Goal: Task Accomplishment & Management: Complete application form

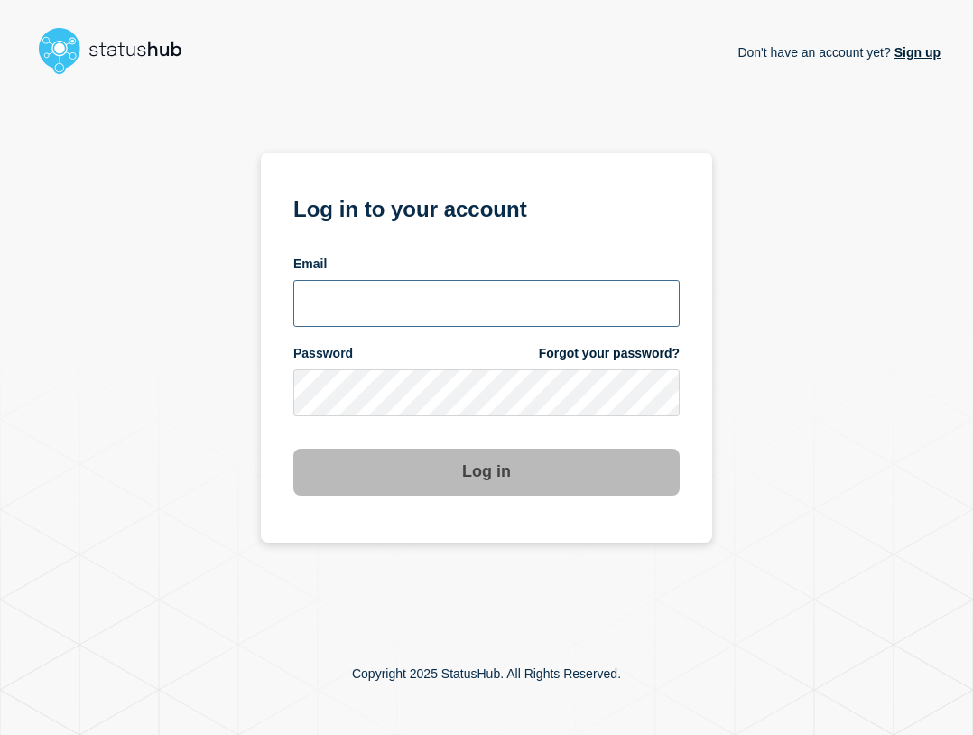
type input "ben.velasco@conexon.us"
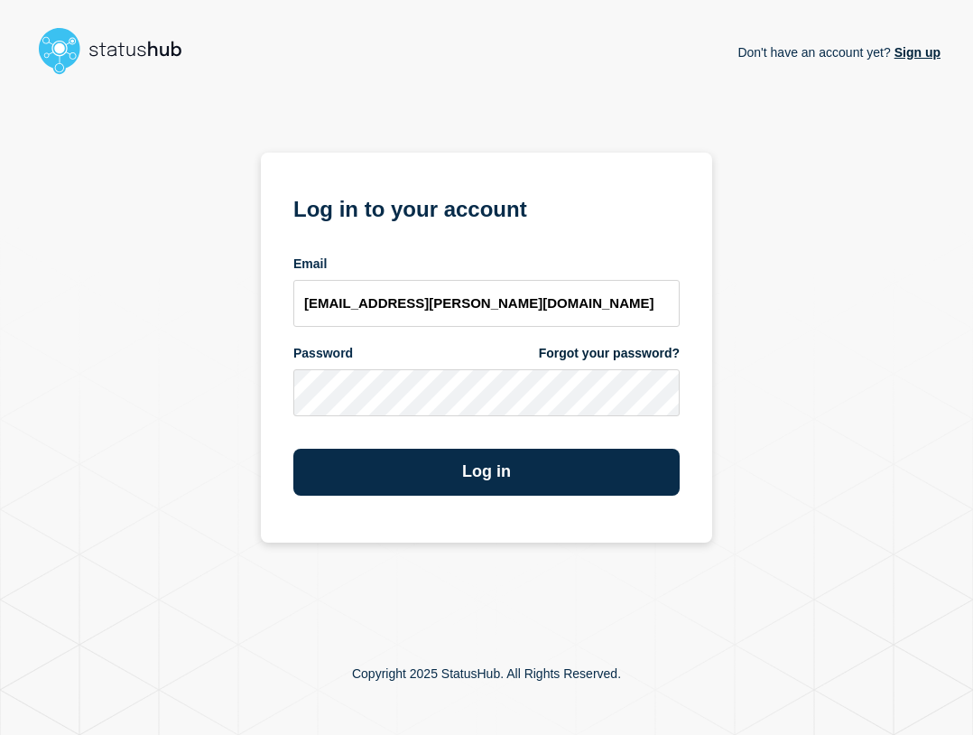
click at [462, 327] on form "Log in to your account Email ben.velasco@conexon.us Password Forgot your passwo…" at bounding box center [486, 342] width 386 height 305
click at [527, 301] on input "ben.velasco@conexon.us" at bounding box center [486, 303] width 386 height 47
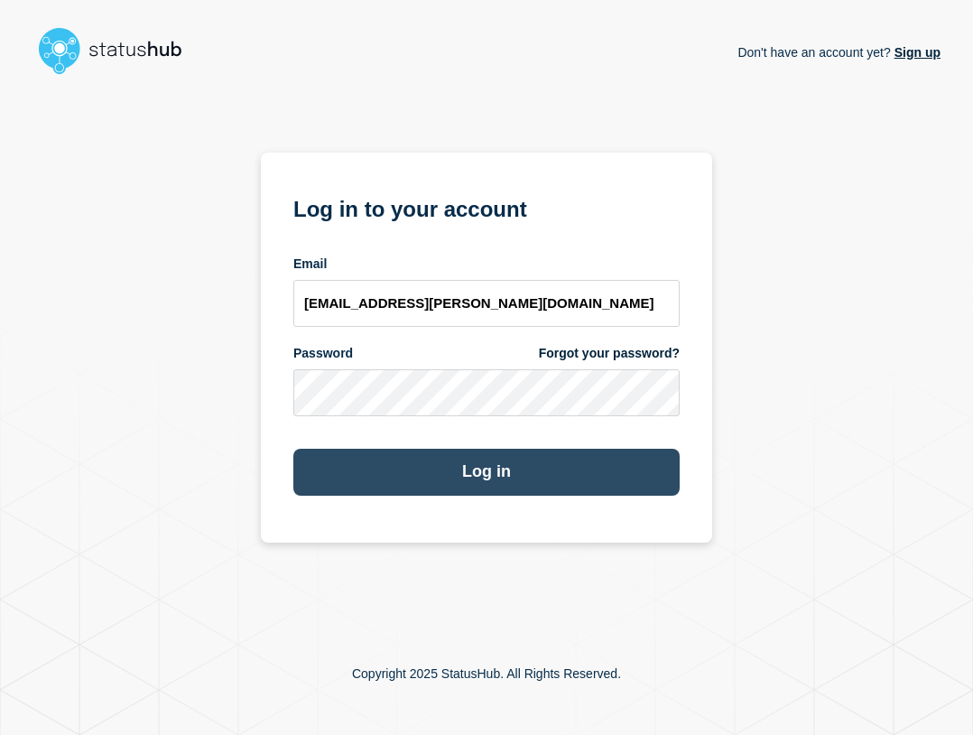
click at [569, 471] on button "Log in" at bounding box center [486, 472] width 386 height 47
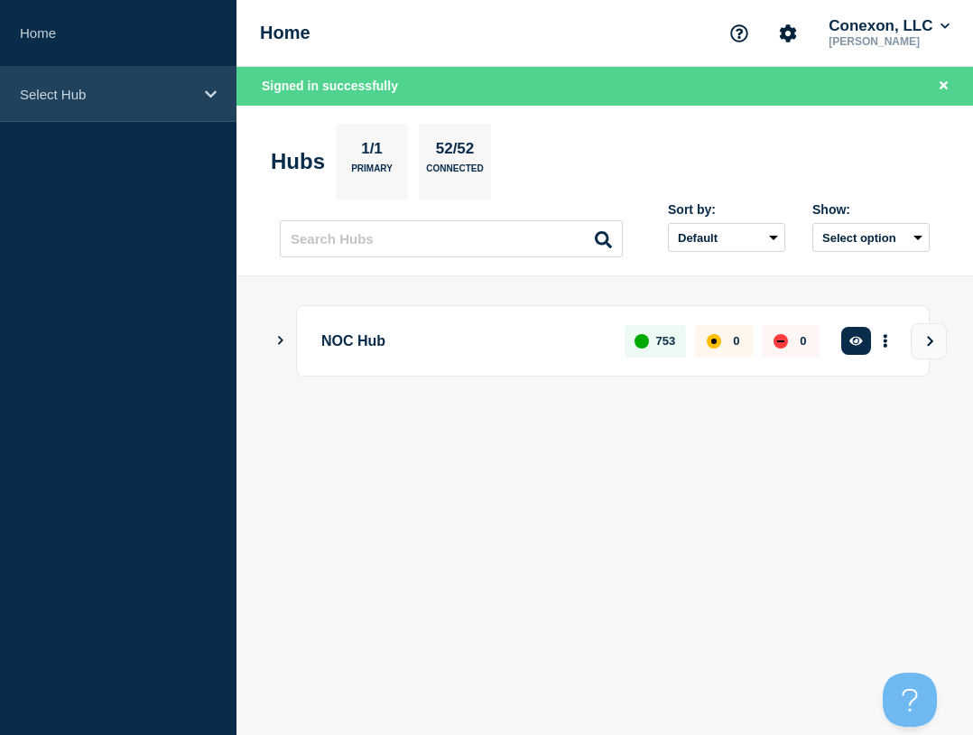
click at [105, 110] on div "Select Hub" at bounding box center [118, 94] width 236 height 55
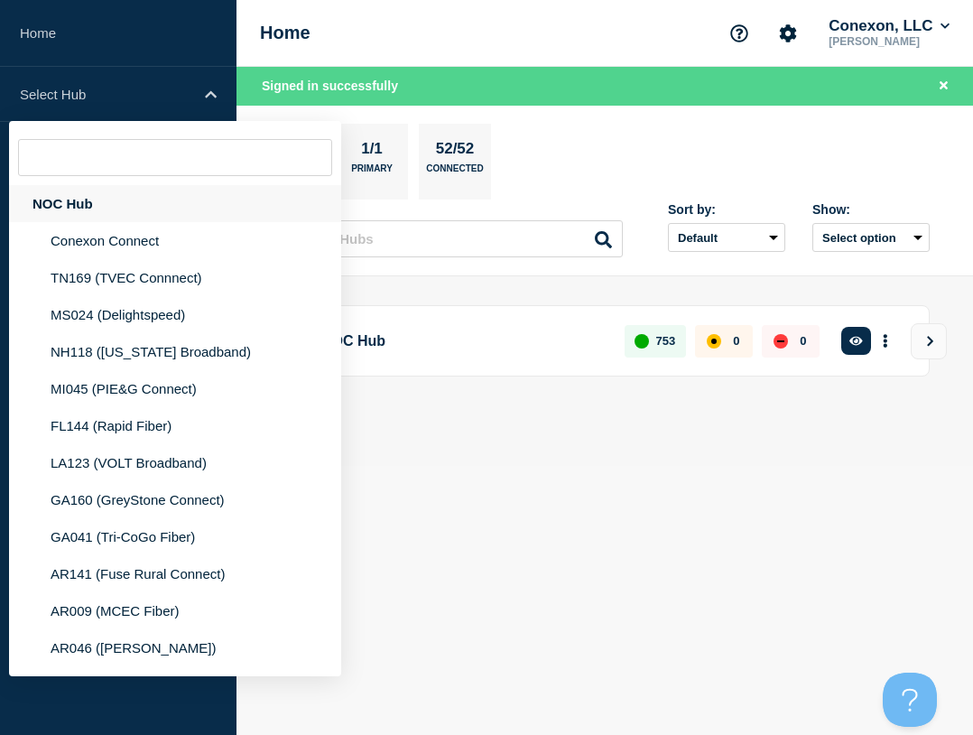
click at [89, 201] on div "NOC Hub" at bounding box center [175, 203] width 332 height 37
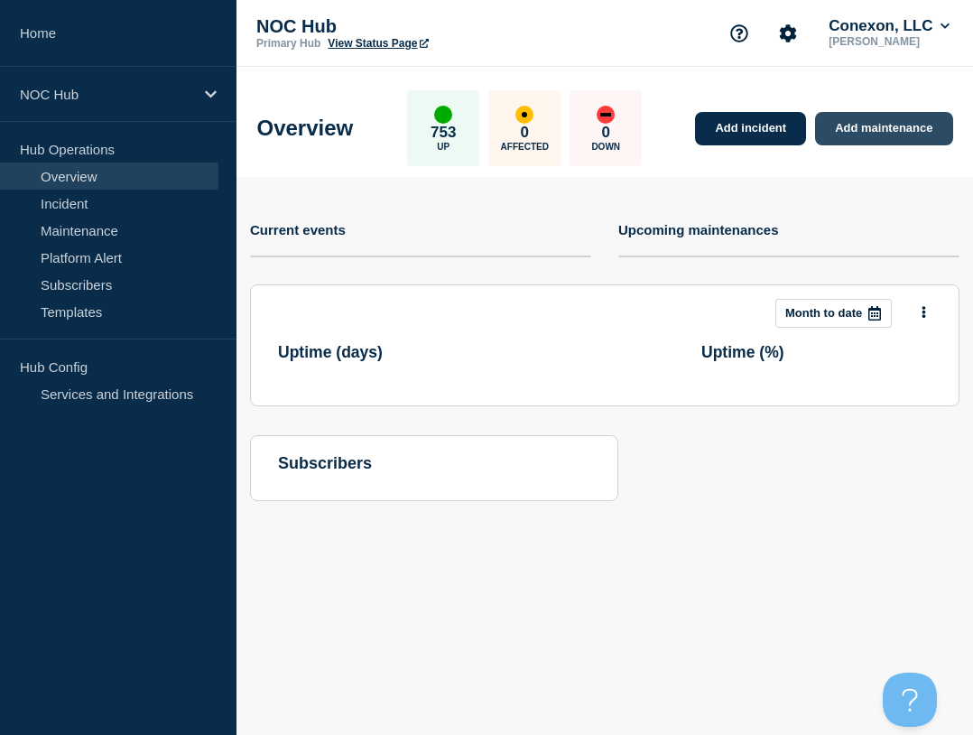
click at [857, 134] on link "Add maintenance" at bounding box center [883, 128] width 137 height 33
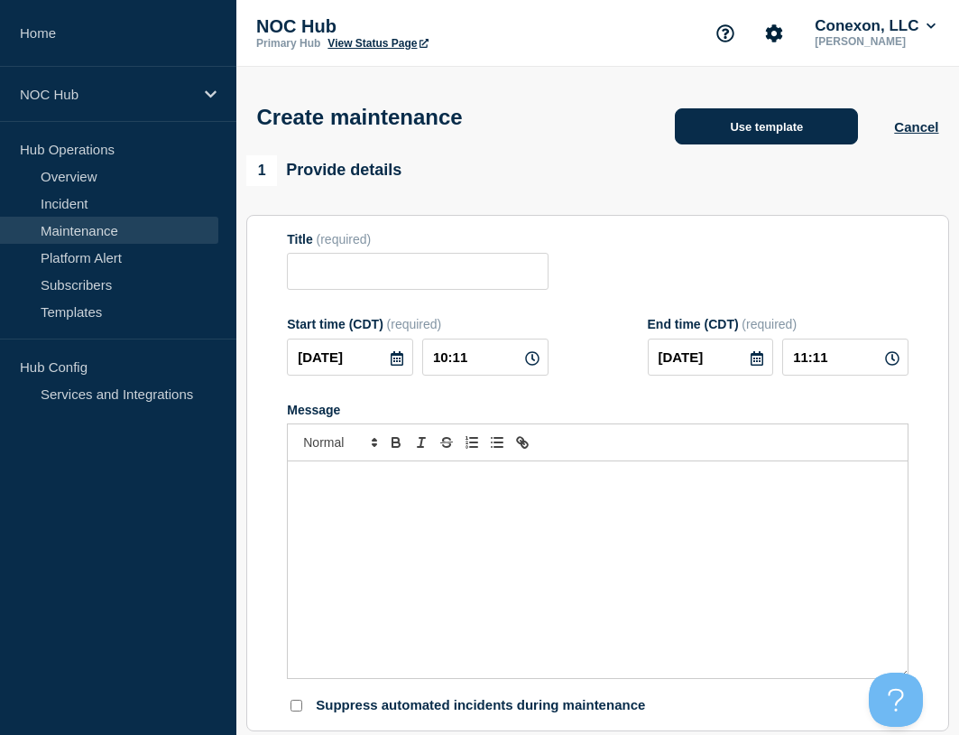
click at [744, 125] on button "Use template" at bounding box center [766, 126] width 183 height 36
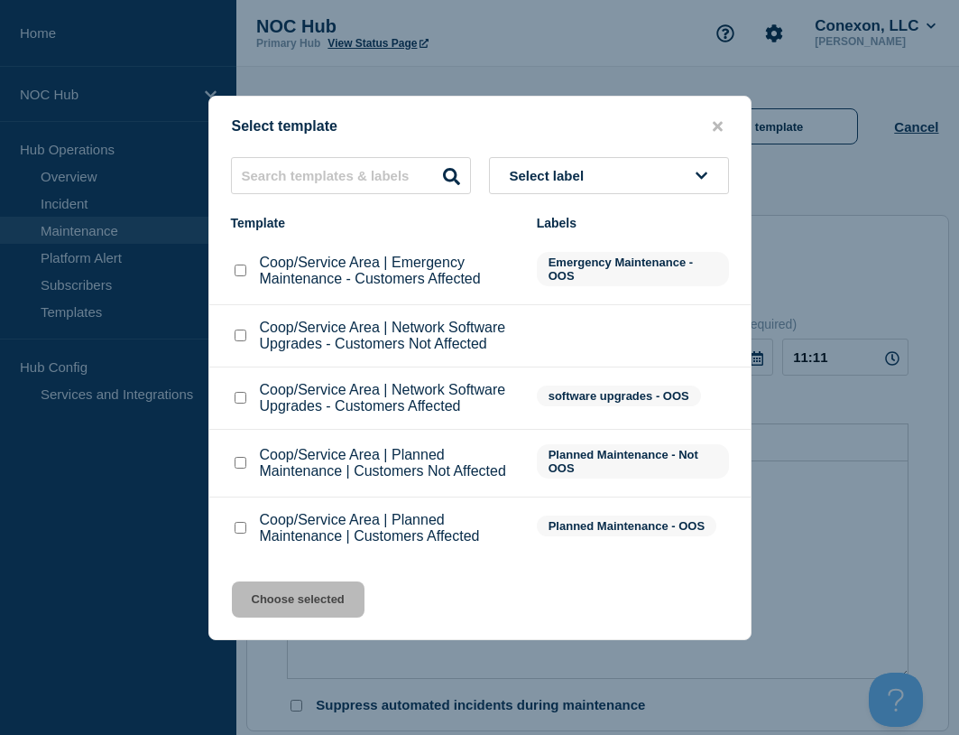
click at [238, 460] on input "Coop/Service Area | Planned Maintenance | Customers Not Affected checkbox" at bounding box center [241, 463] width 12 height 12
checkbox input "true"
drag, startPoint x: 310, startPoint y: 597, endPoint x: 325, endPoint y: 571, distance: 29.9
click at [311, 598] on button "Choose selected" at bounding box center [298, 599] width 133 height 36
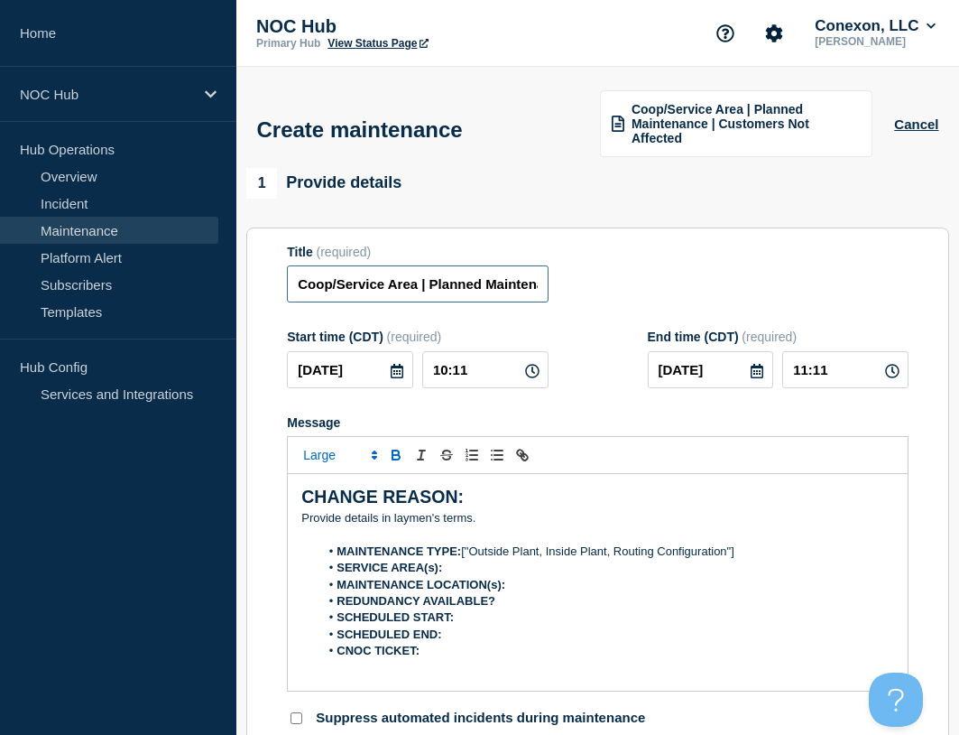
drag, startPoint x: 416, startPoint y: 283, endPoint x: 245, endPoint y: 278, distance: 170.6
type input "FL130 CentralFL | Planned Maintenance | Customers Not Affected"
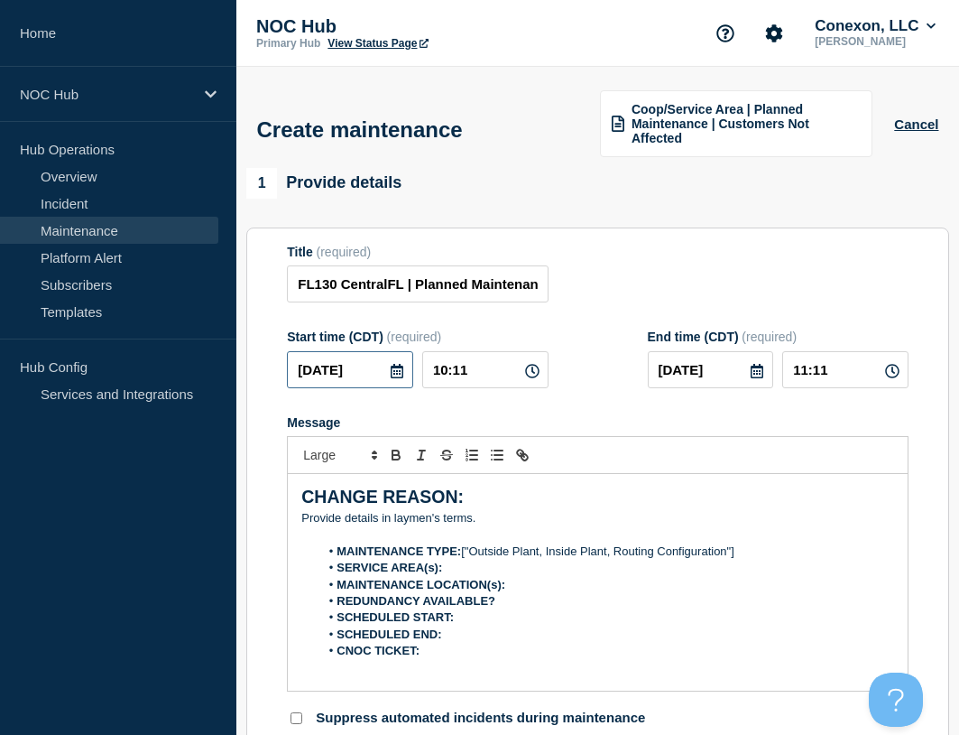
click at [380, 365] on input "[DATE]" at bounding box center [350, 369] width 126 height 37
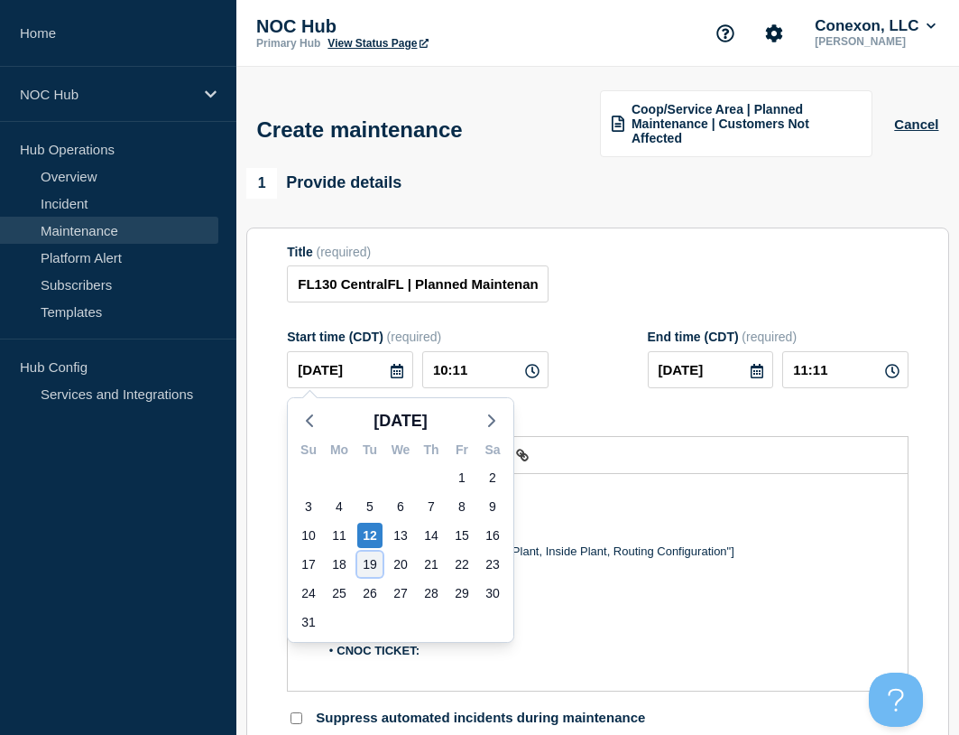
click at [363, 569] on div "19" at bounding box center [369, 563] width 25 height 25
type input "[DATE]"
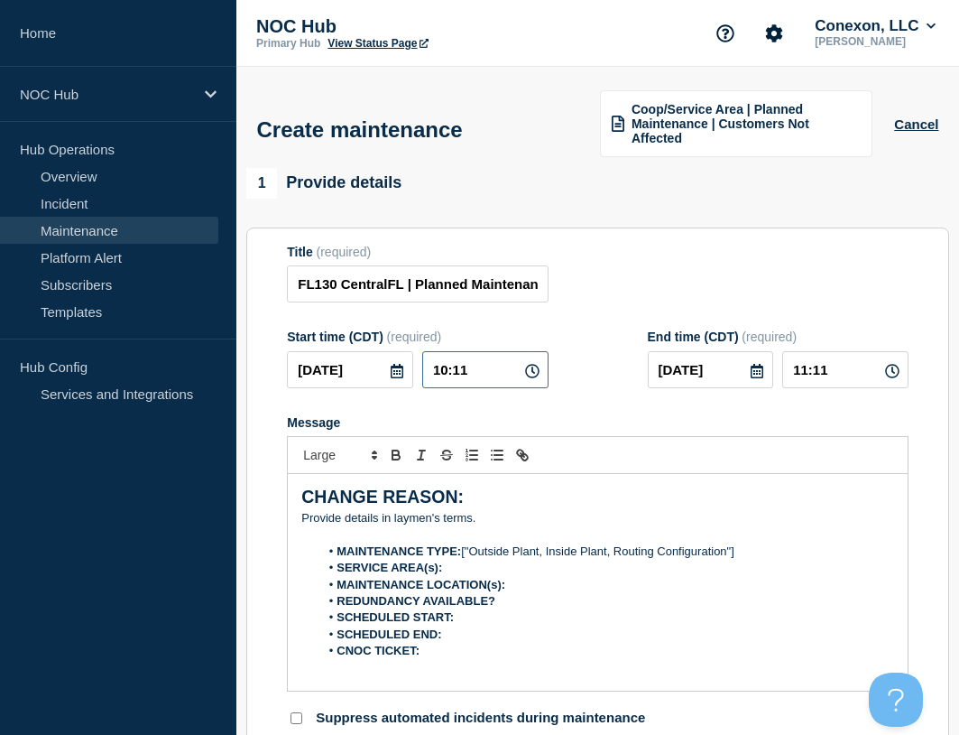
drag, startPoint x: 479, startPoint y: 378, endPoint x: 428, endPoint y: 384, distance: 51.8
click at [428, 384] on input "10:11" at bounding box center [485, 369] width 126 height 37
type input "23:00"
type input "[DATE]"
type input "05:00"
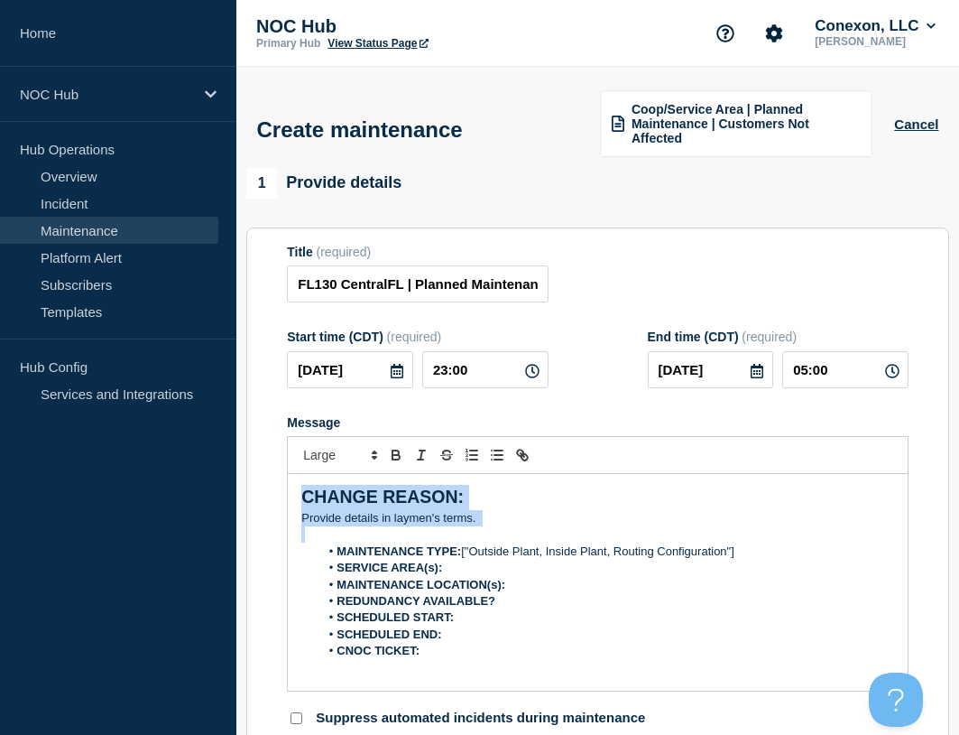
drag, startPoint x: 519, startPoint y: 535, endPoint x: 179, endPoint y: 421, distance: 358.7
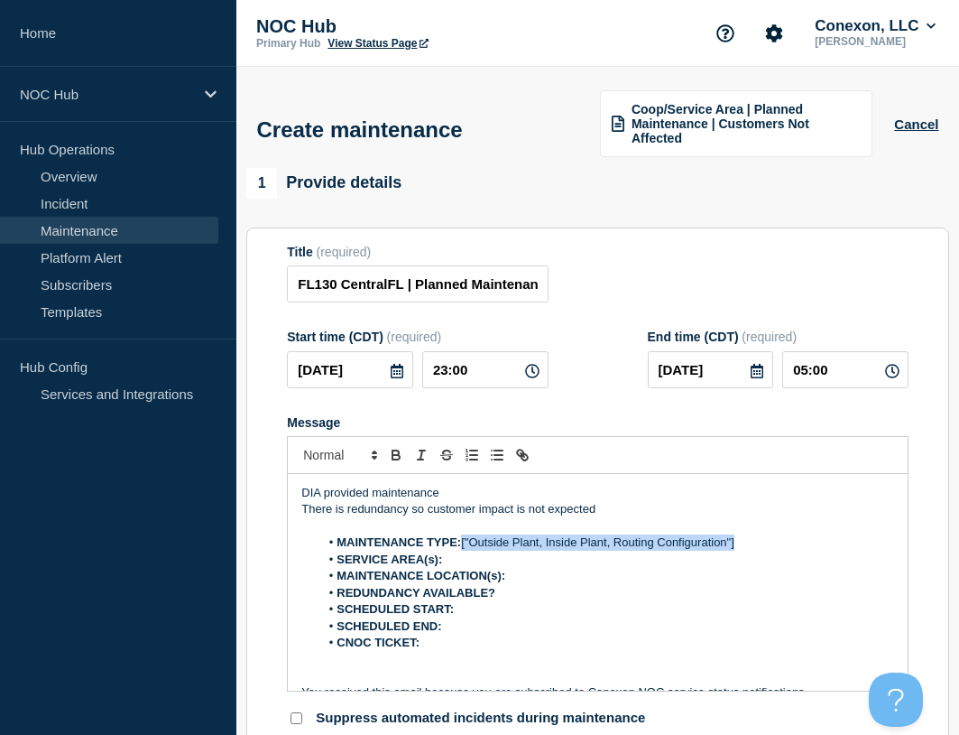
drag, startPoint x: 466, startPoint y: 542, endPoint x: 784, endPoint y: 544, distance: 318.6
click at [784, 544] on li "MAINTENANCE TYPE: ["Outside Plant, Inside Plant, Routing Configuration"]" at bounding box center [606, 542] width 575 height 16
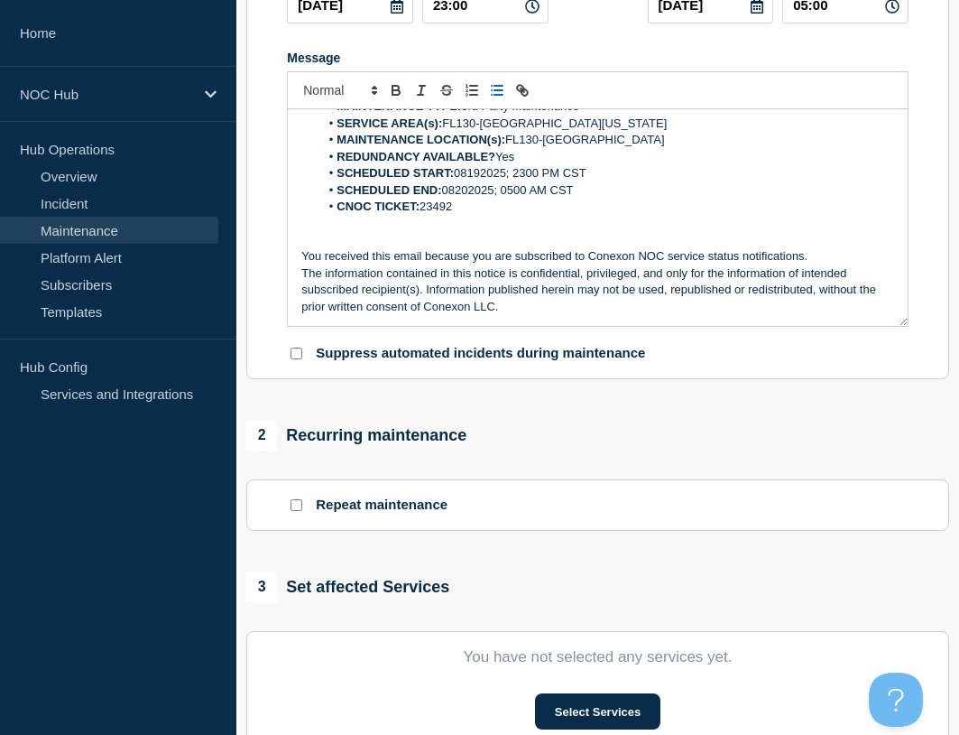
scroll to position [541, 0]
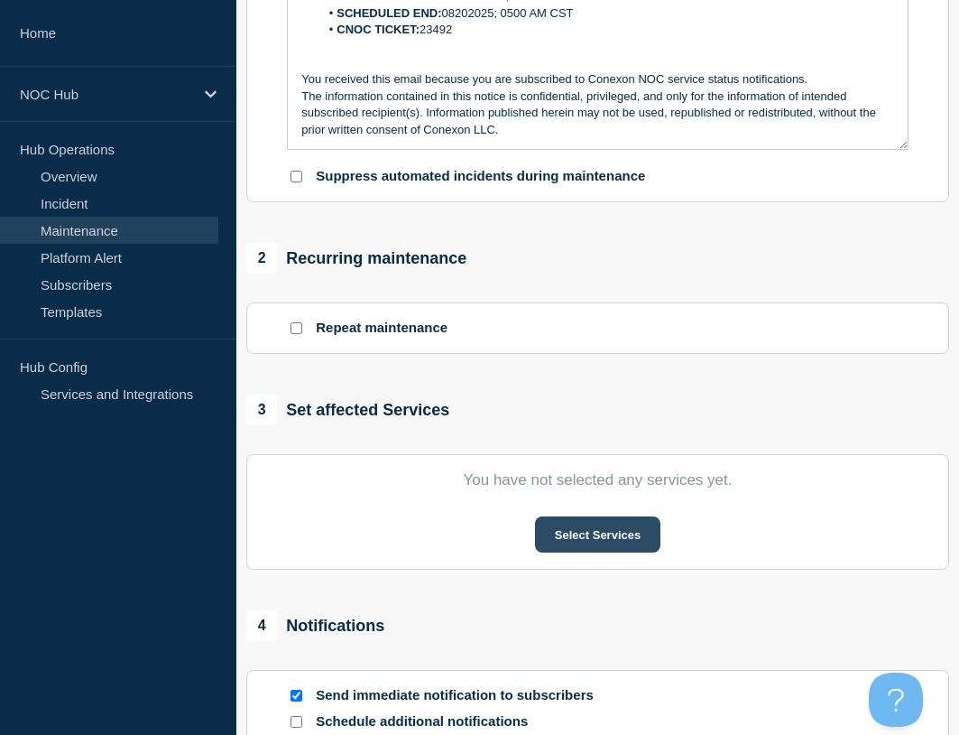
click at [612, 535] on button "Select Services" at bounding box center [597, 534] width 125 height 36
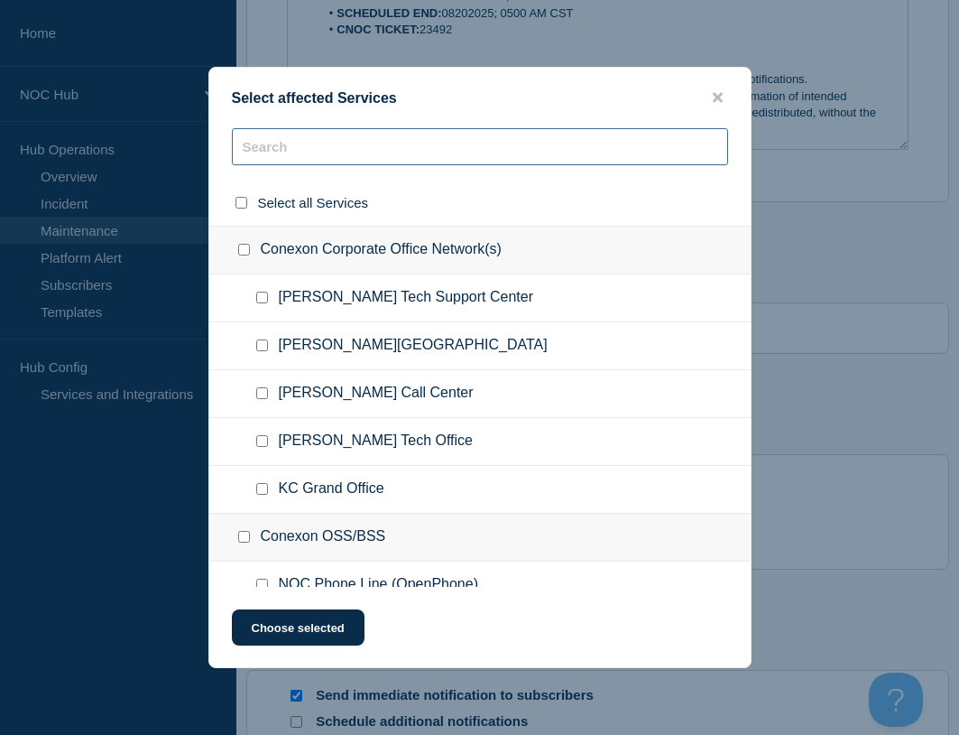
click at [392, 135] on input "text" at bounding box center [480, 146] width 496 height 37
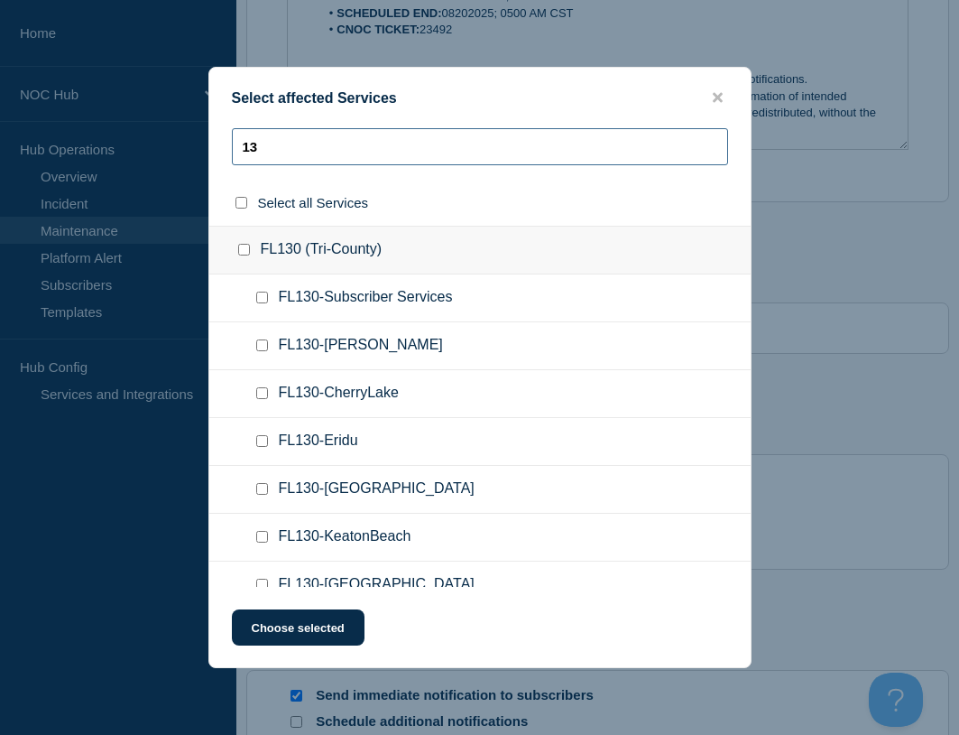
type input "13"
click at [264, 302] on input "FL130-Subscriber Services checkbox" at bounding box center [262, 297] width 12 height 12
checkbox input "true"
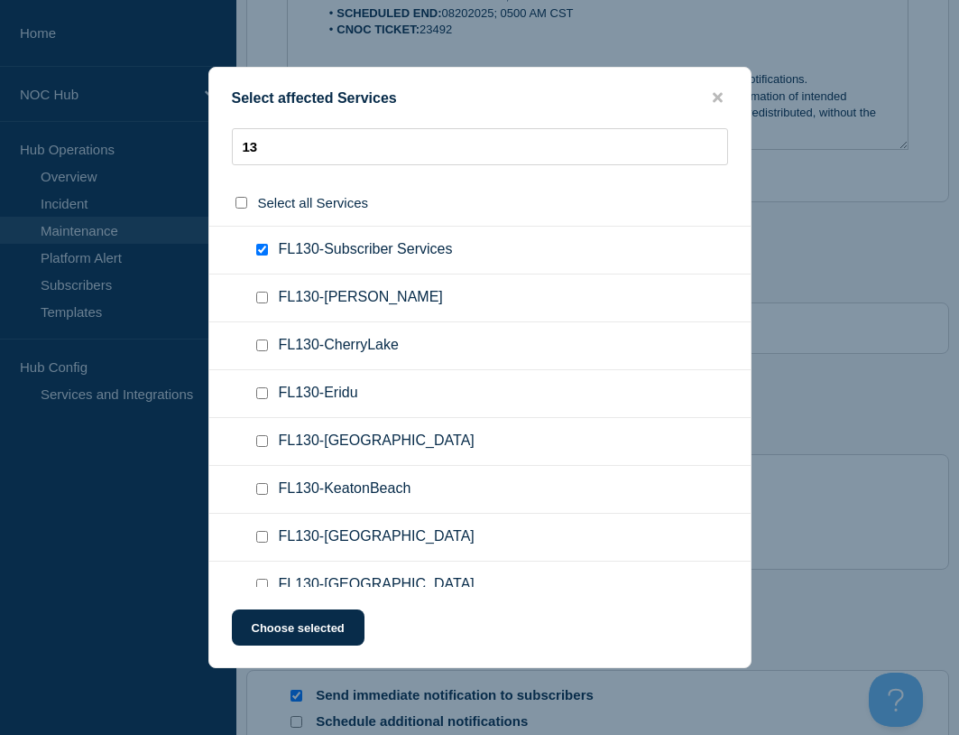
scroll to position [90, 0]
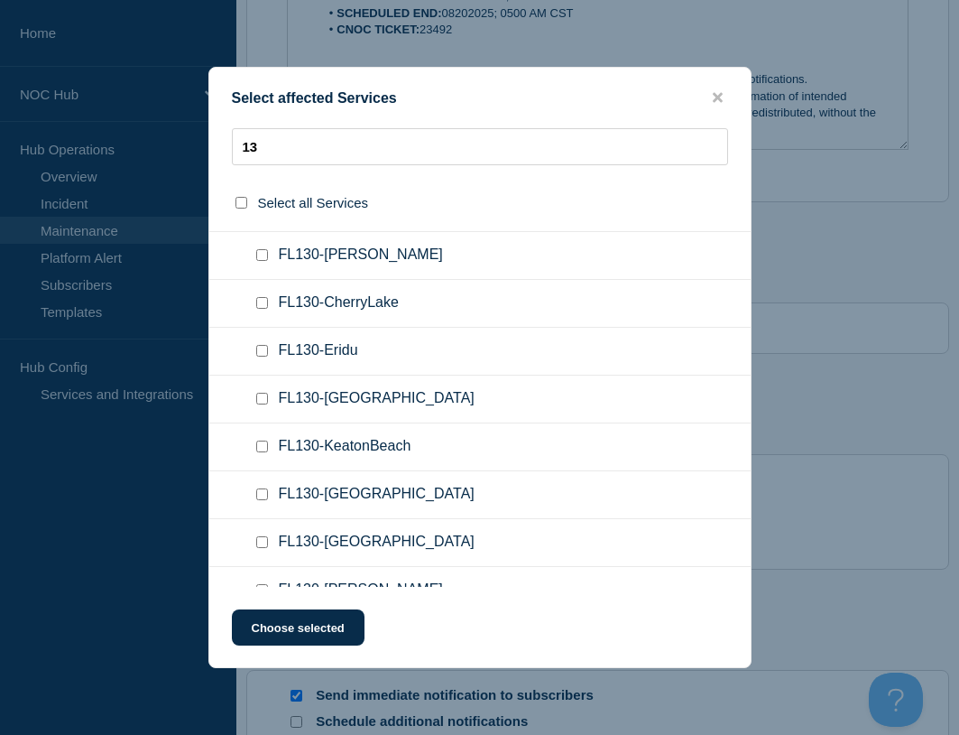
click at [261, 404] on input "FL130-Greenville checkbox" at bounding box center [262, 399] width 12 height 12
checkbox input "true"
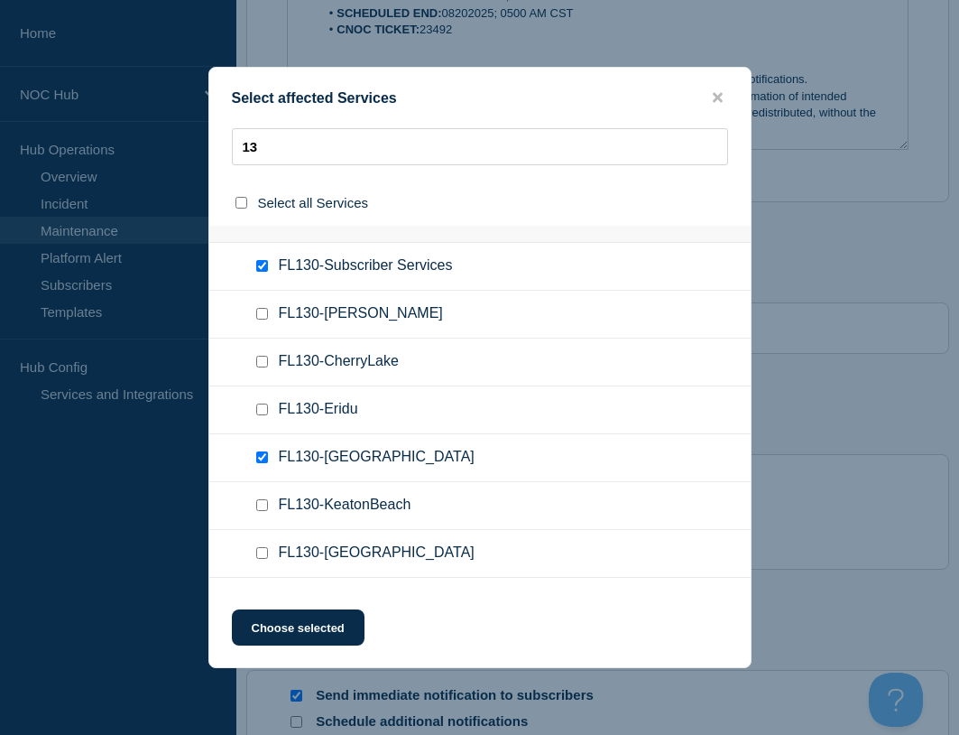
scroll to position [0, 0]
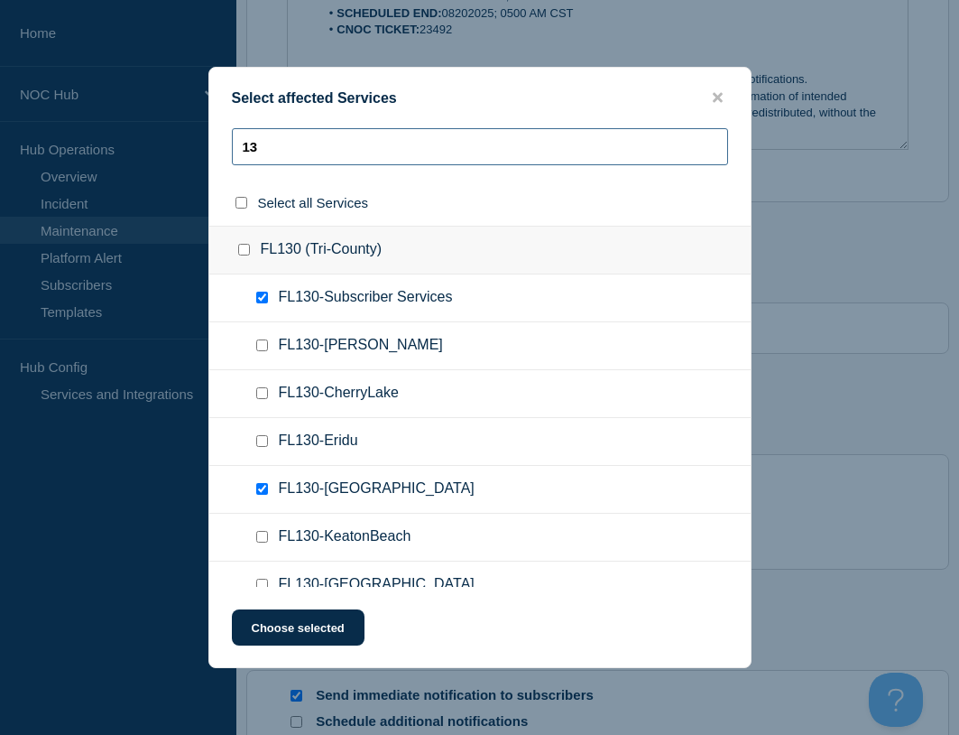
click at [307, 143] on input "13" at bounding box center [480, 146] width 496 height 37
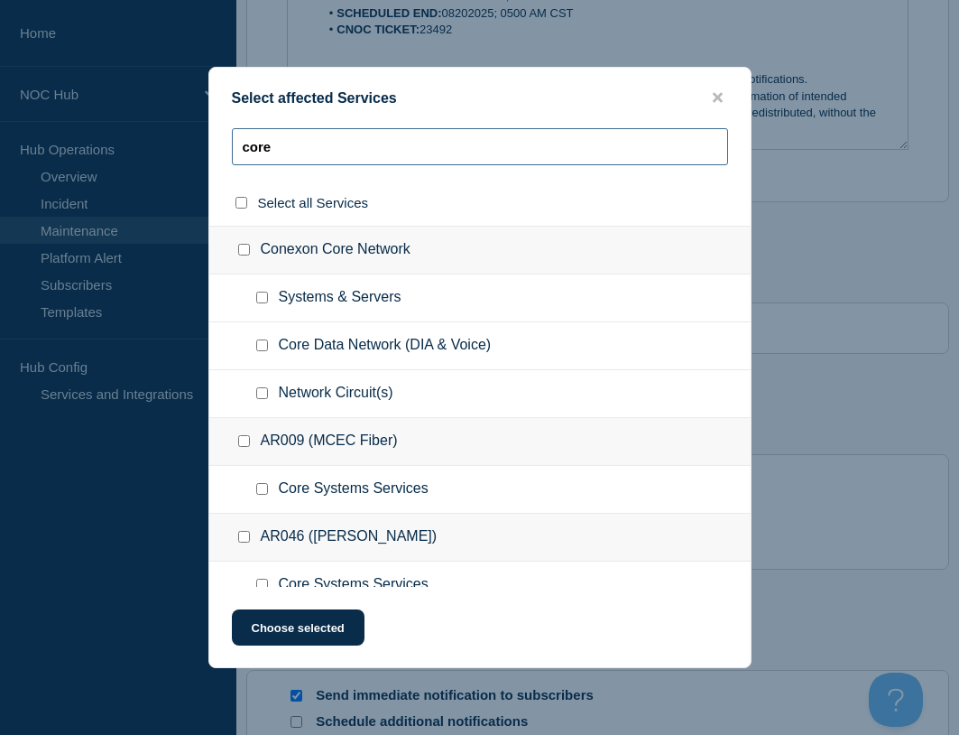
type input "core"
click at [263, 344] on input "Core Data Network (DIA & Voice) checkbox" at bounding box center [262, 345] width 12 height 12
checkbox input "true"
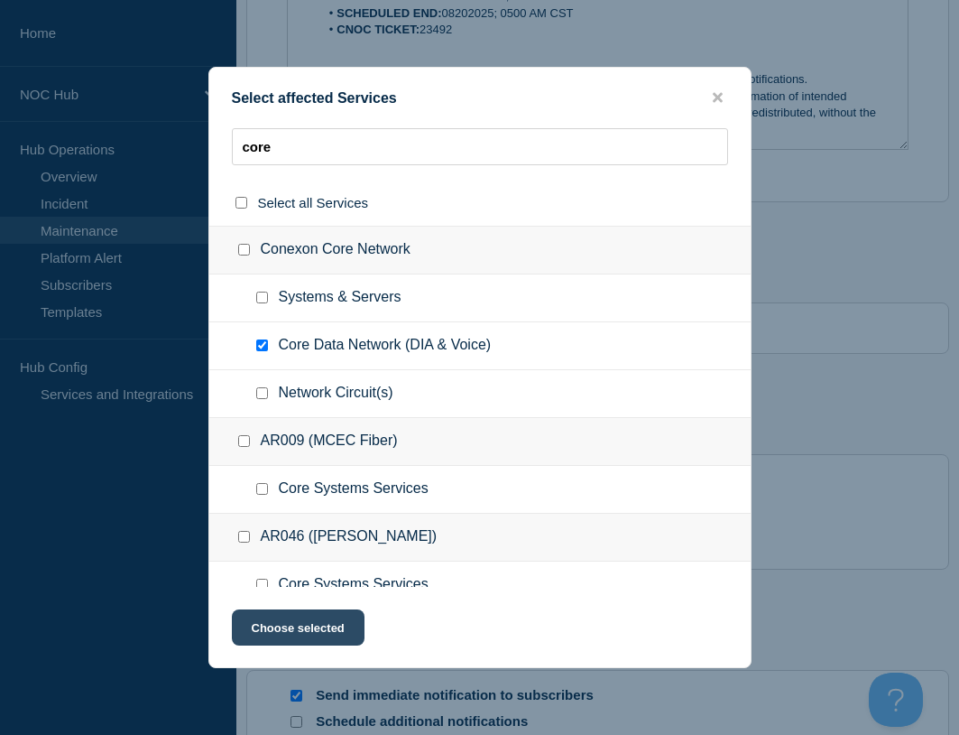
click at [300, 615] on button "Choose selected" at bounding box center [298, 627] width 133 height 36
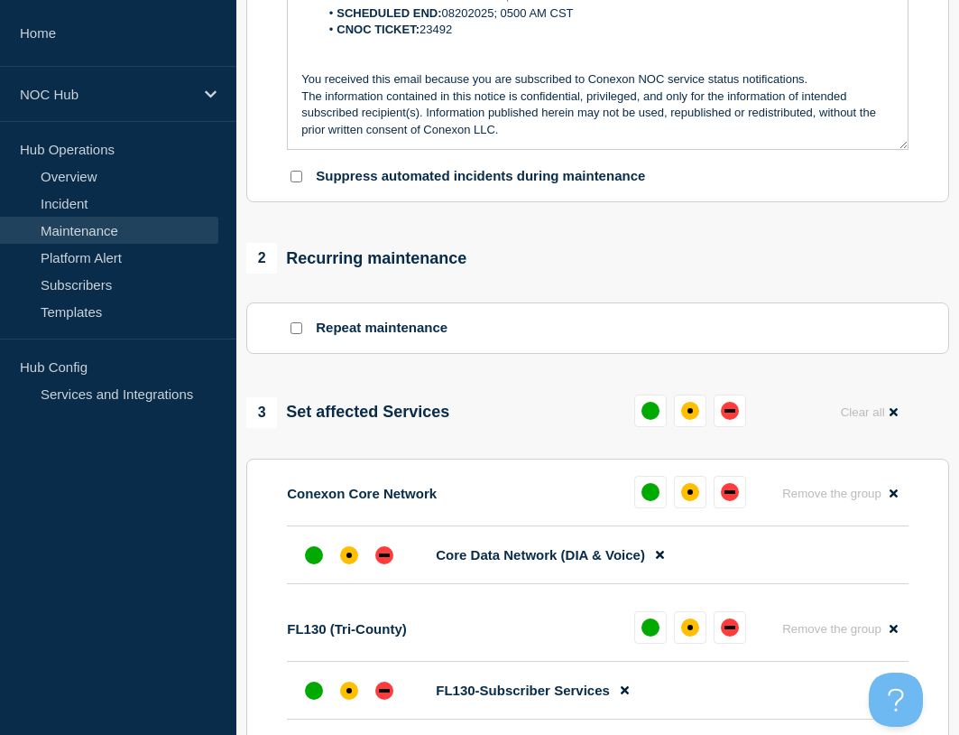
scroll to position [722, 0]
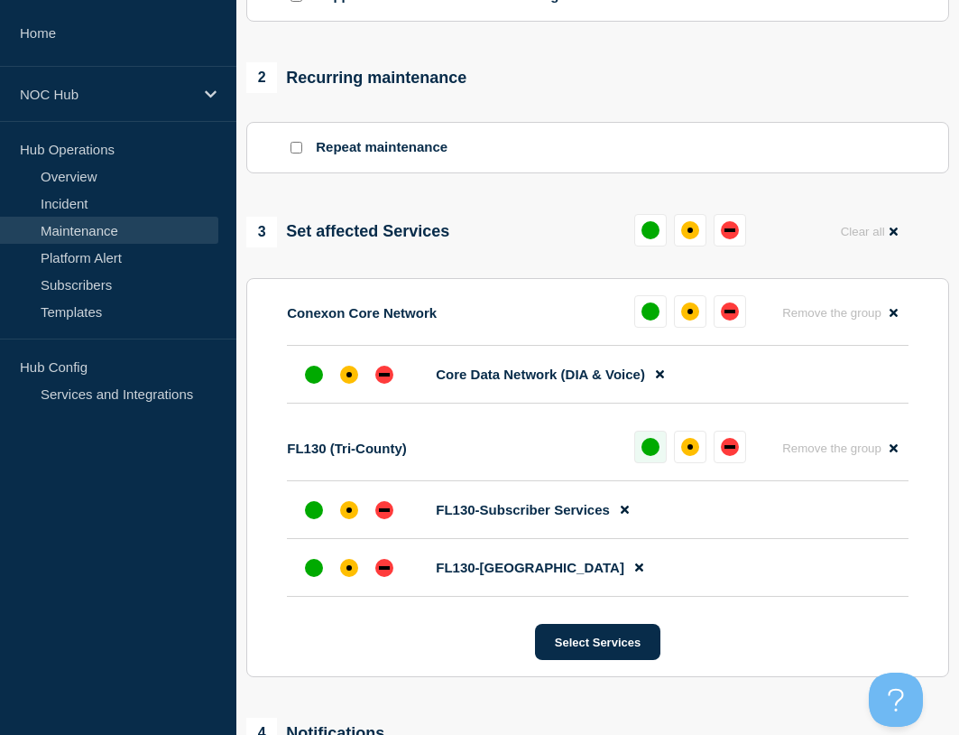
click at [643, 447] on div "up" at bounding box center [651, 447] width 18 height 18
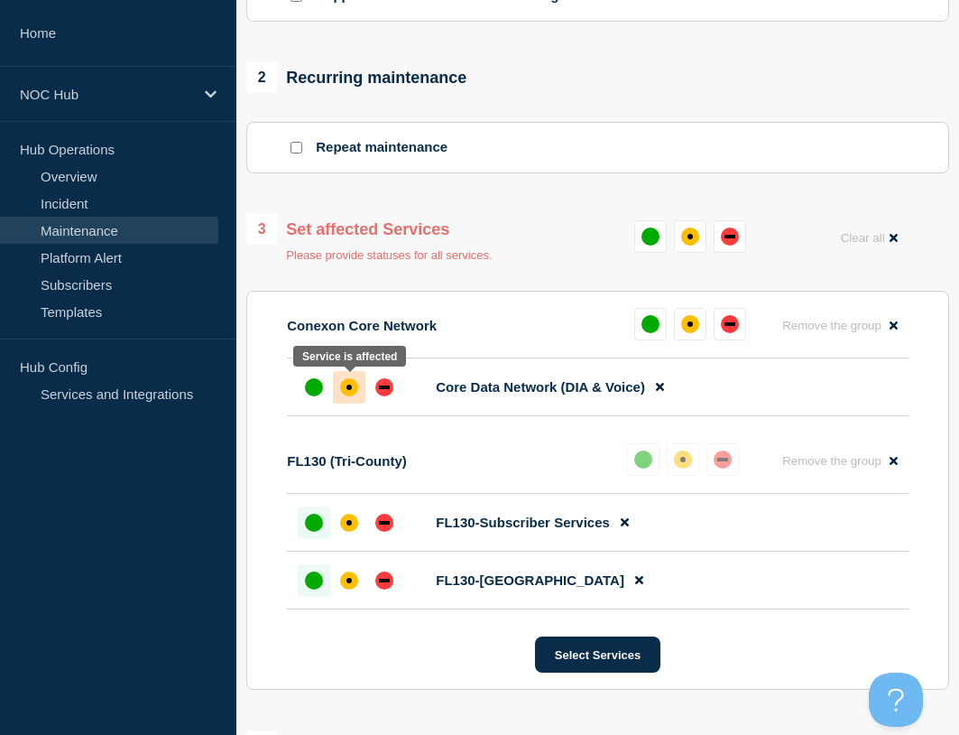
click at [350, 379] on div "affected" at bounding box center [349, 387] width 18 height 18
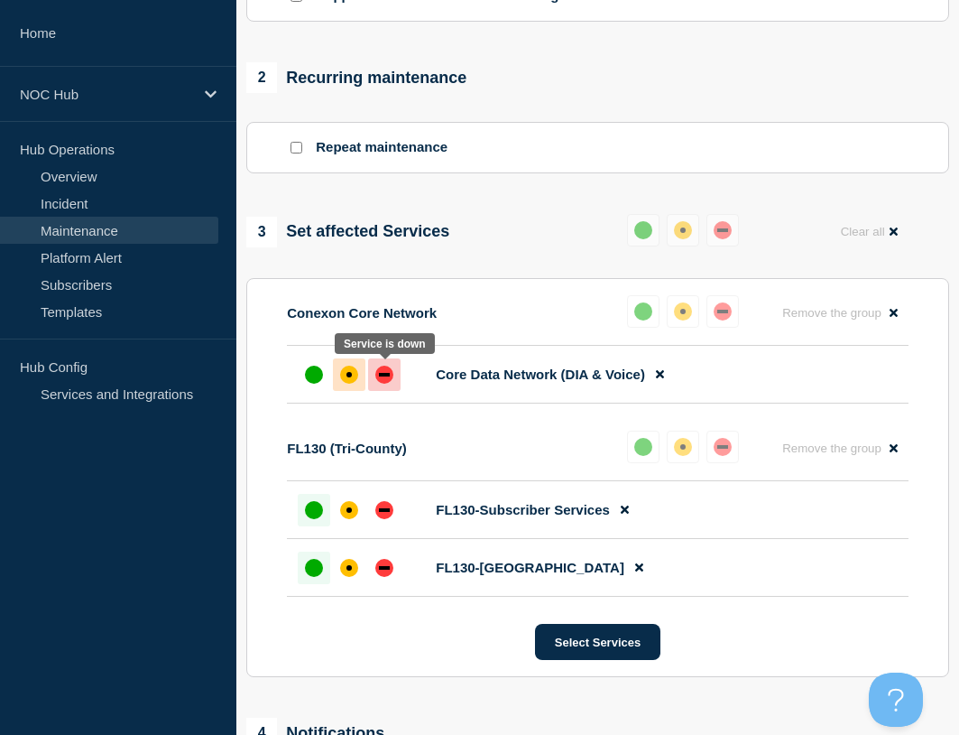
click at [380, 384] on div at bounding box center [384, 374] width 32 height 32
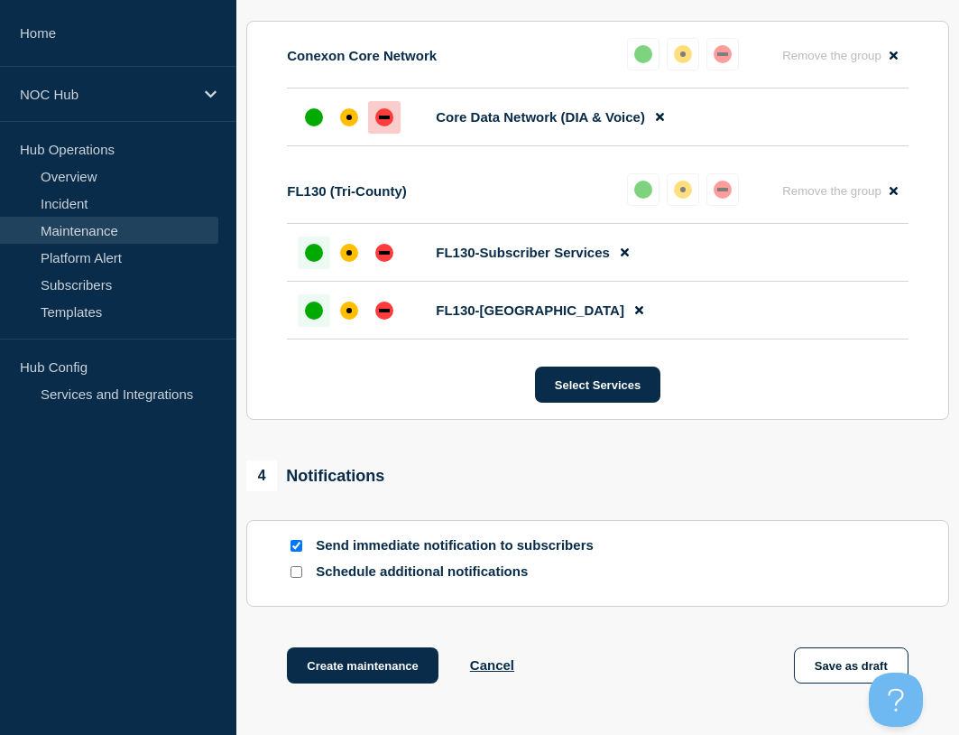
scroll to position [1083, 0]
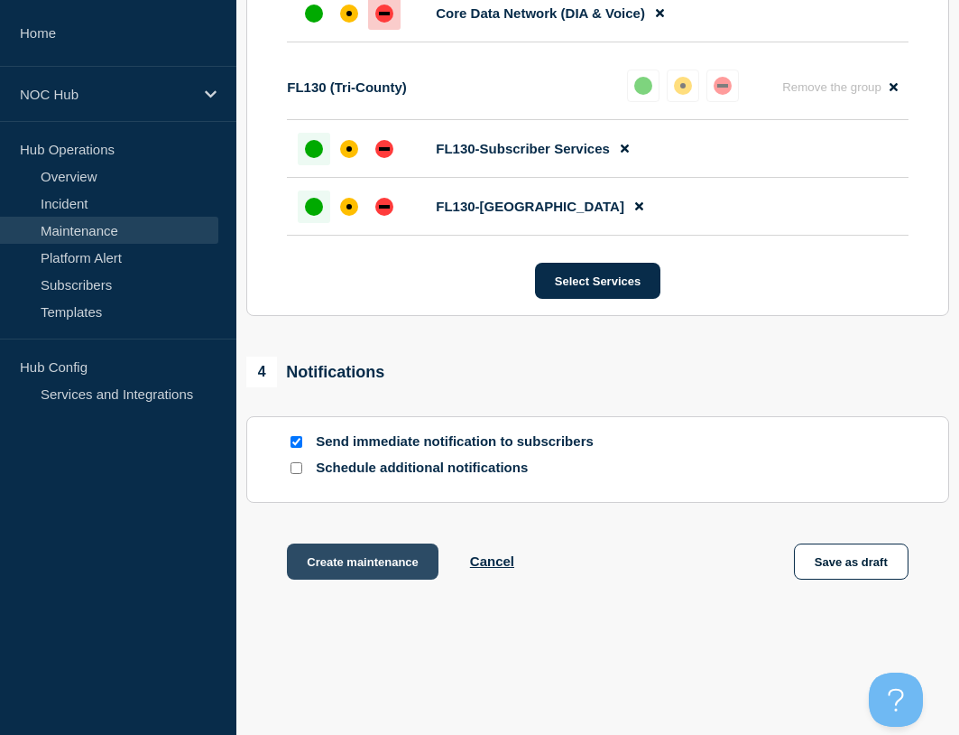
click at [380, 567] on button "Create maintenance" at bounding box center [363, 561] width 152 height 36
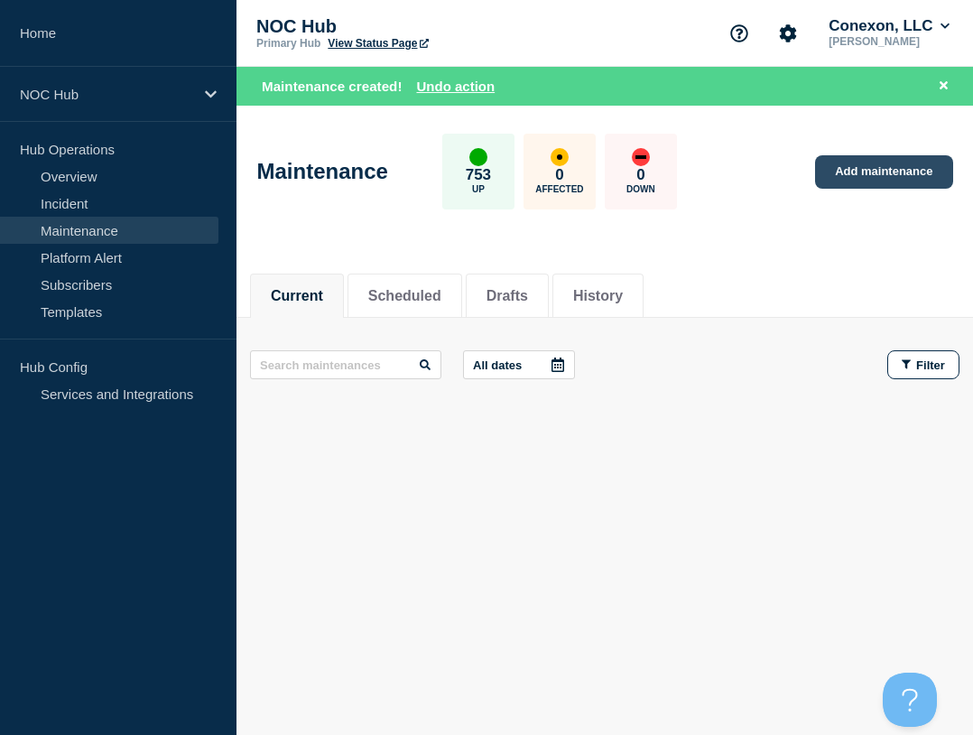
click at [869, 178] on link "Add maintenance" at bounding box center [883, 171] width 137 height 33
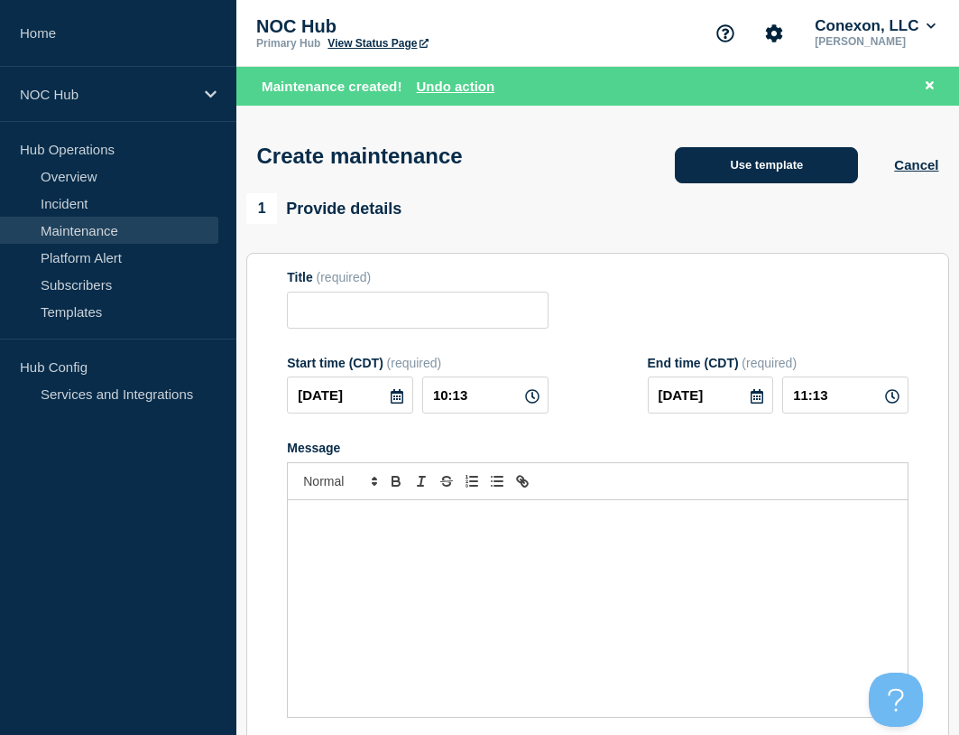
click at [722, 174] on button "Use template" at bounding box center [766, 165] width 183 height 36
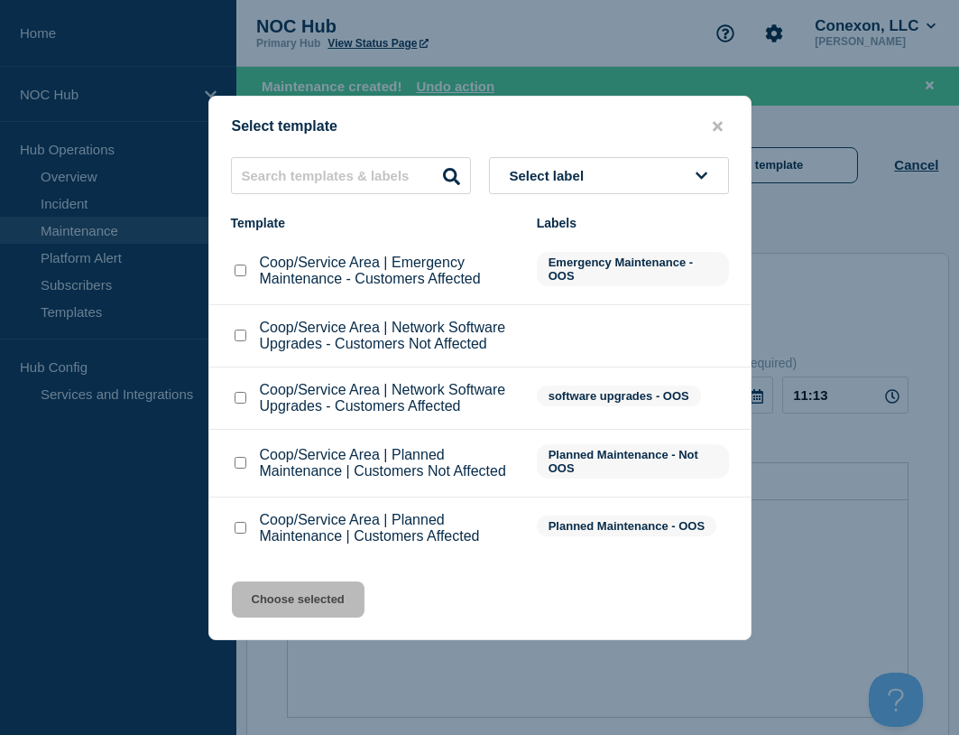
click at [233, 268] on div at bounding box center [240, 271] width 18 height 18
click at [236, 467] on input "Coop/Service Area | Planned Maintenance | Customers Not Affected checkbox" at bounding box center [241, 463] width 12 height 12
checkbox input "true"
click at [308, 597] on button "Choose selected" at bounding box center [298, 599] width 133 height 36
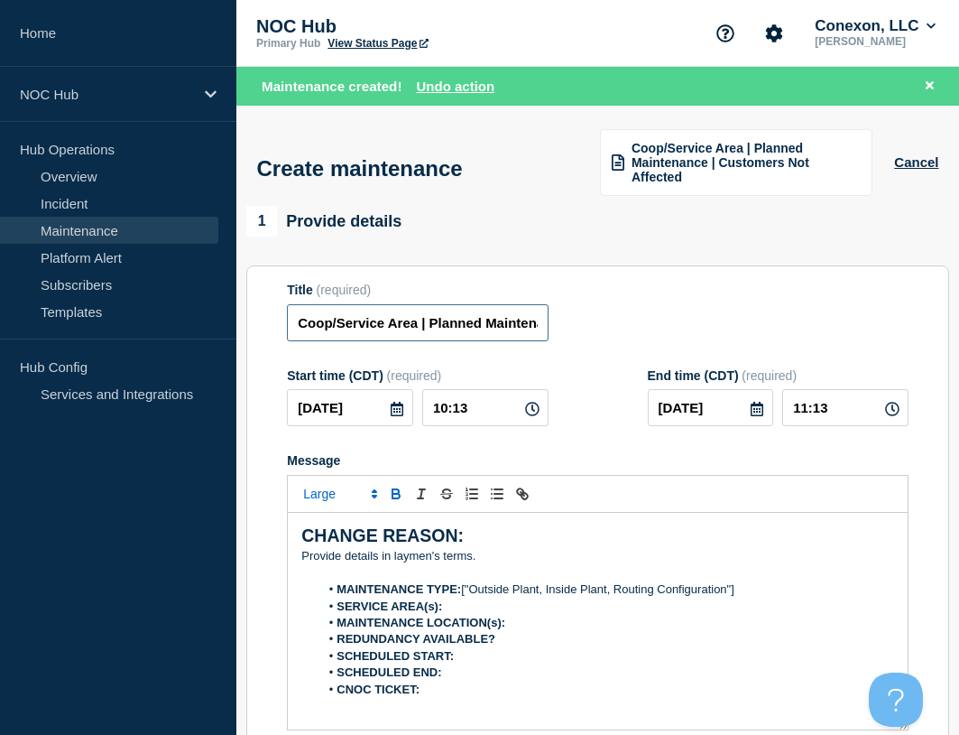
drag, startPoint x: 380, startPoint y: 328, endPoint x: 229, endPoint y: 329, distance: 150.7
type input "FL158 Escambia | Planned Maintenance | Customers Not Affected"
drag, startPoint x: 364, startPoint y: 403, endPoint x: 248, endPoint y: 423, distance: 117.2
click at [248, 423] on section "Title (required) FL158 Escambia | Planned Maintenance | Customers Not Affected …" at bounding box center [597, 523] width 703 height 517
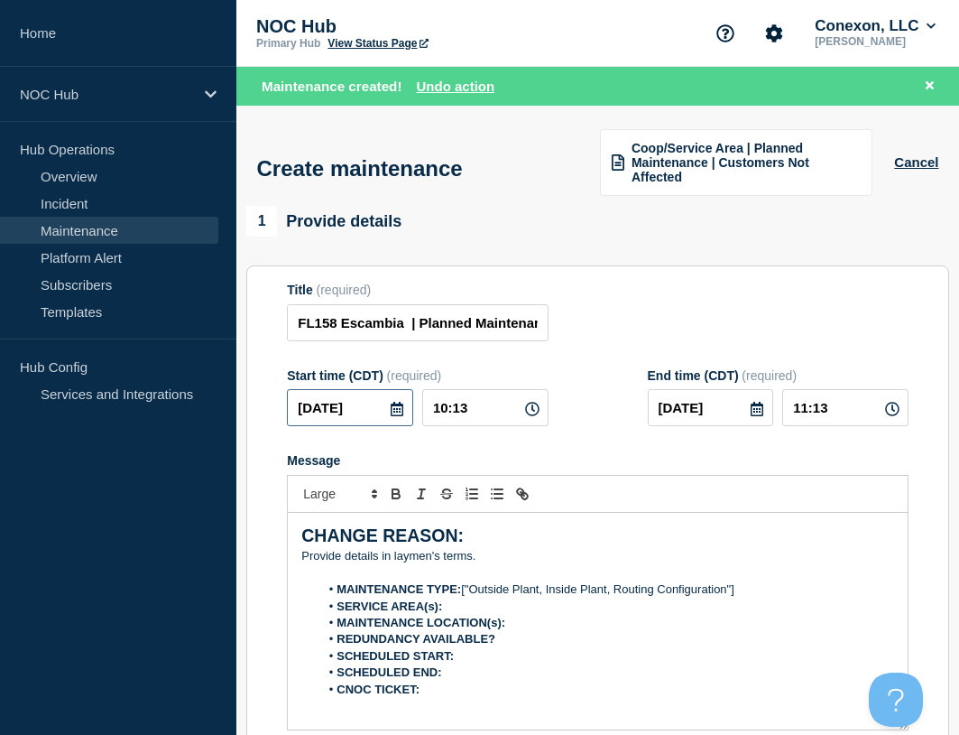
click at [345, 411] on input "[DATE]" at bounding box center [350, 407] width 126 height 37
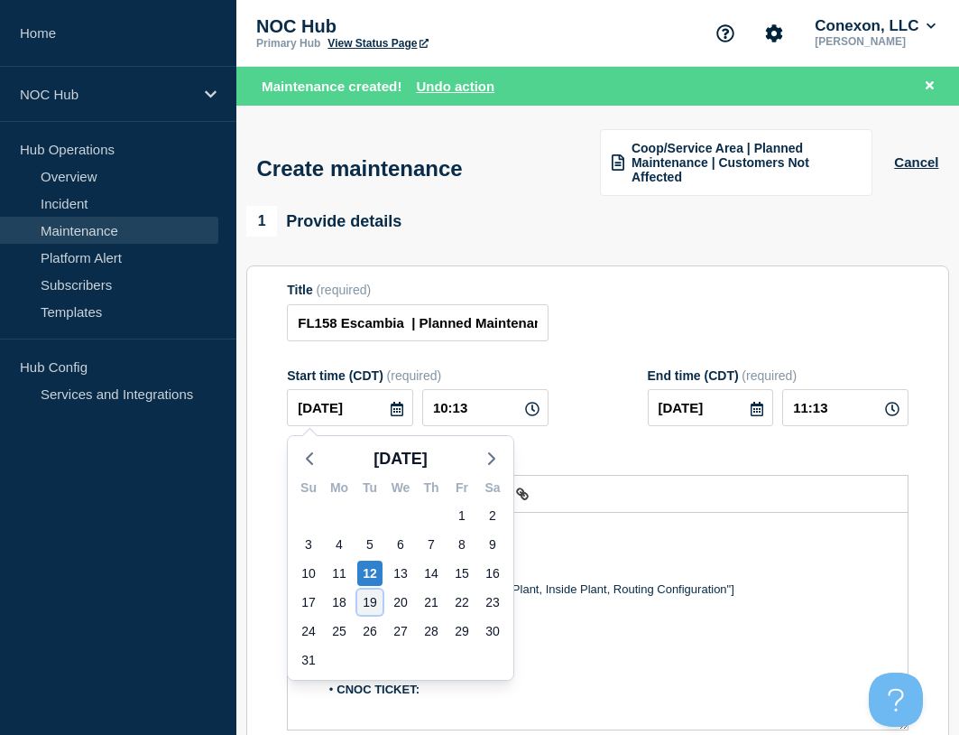
click at [379, 604] on div "19" at bounding box center [369, 601] width 25 height 25
type input "[DATE]"
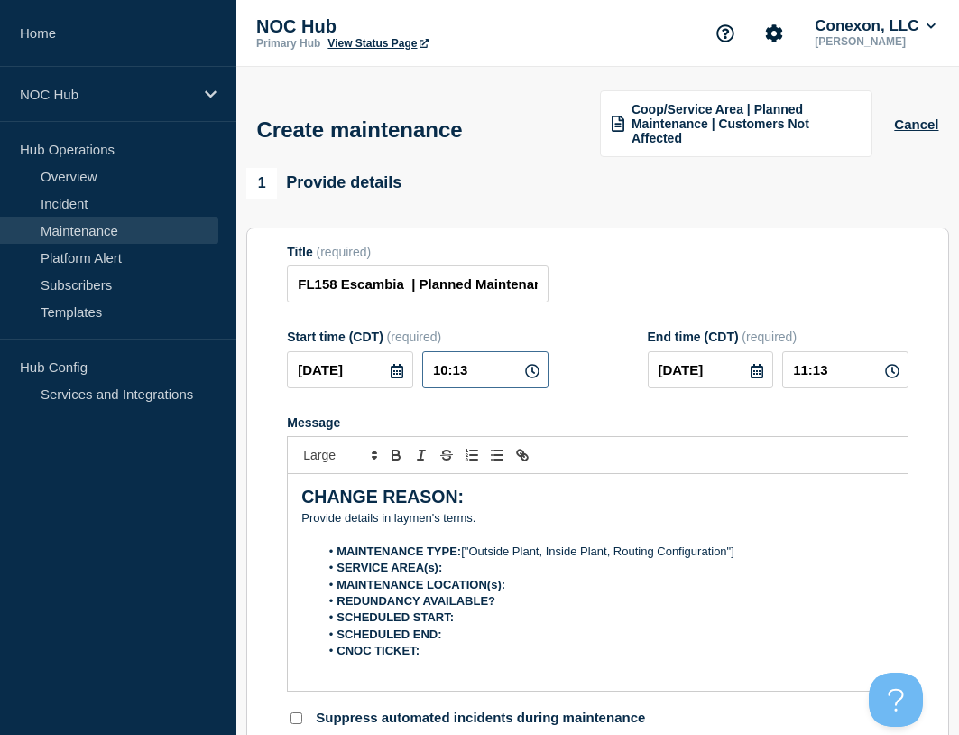
drag, startPoint x: 497, startPoint y: 360, endPoint x: 371, endPoint y: 366, distance: 126.5
click at [371, 366] on div "[DATE] 10:13" at bounding box center [417, 369] width 261 height 37
type input "23:00"
type input "[DATE]"
type input "05:00"
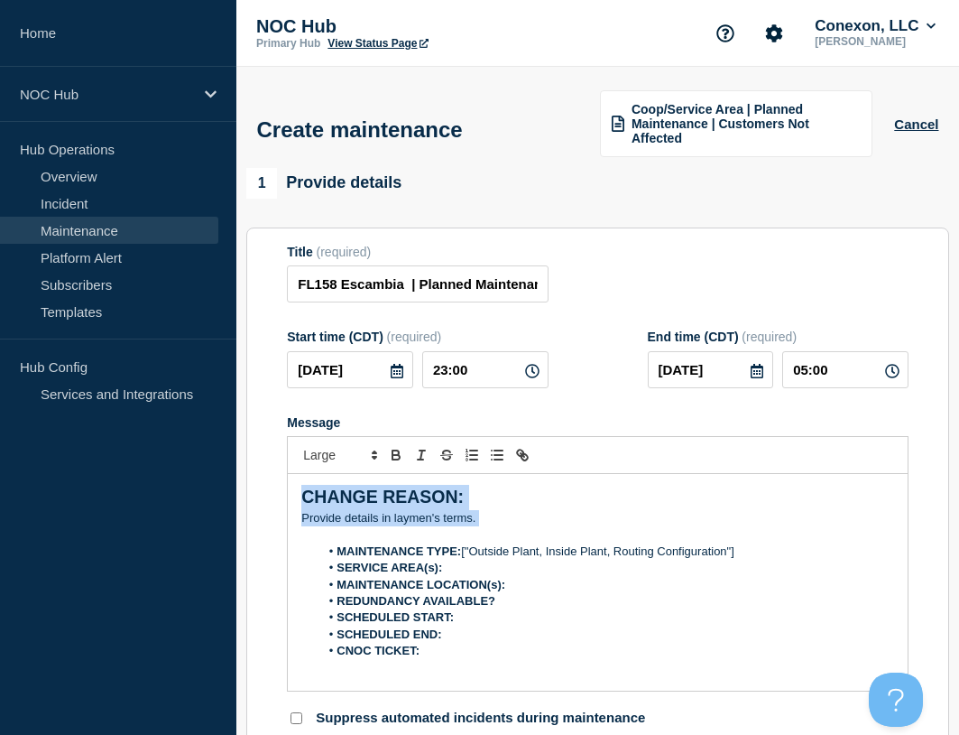
drag, startPoint x: 497, startPoint y: 519, endPoint x: 237, endPoint y: 482, distance: 262.5
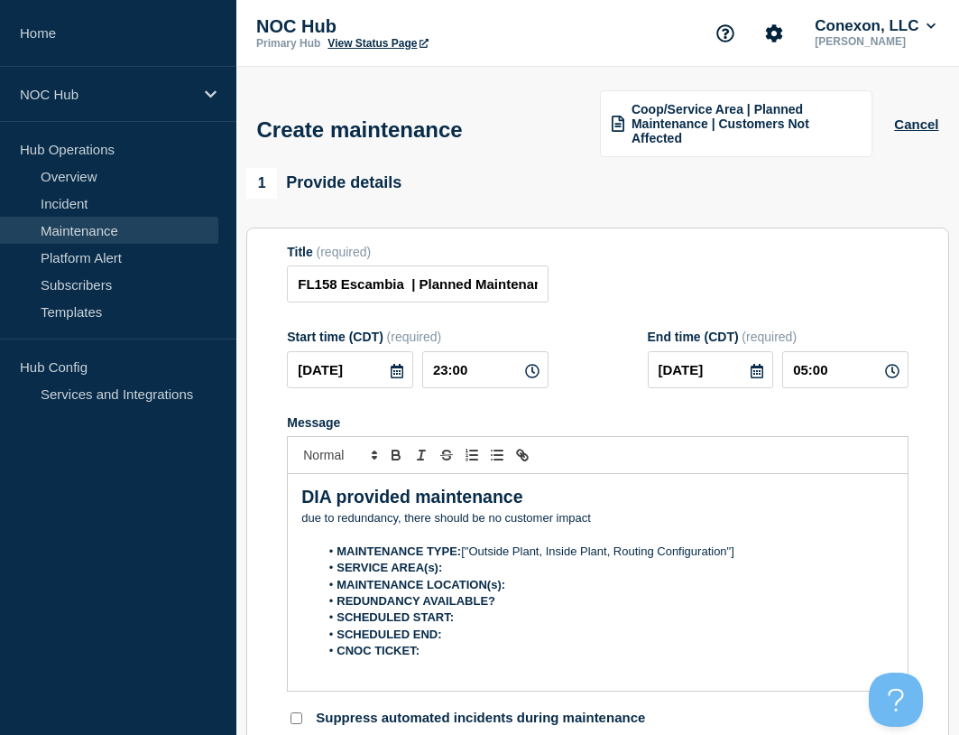
drag, startPoint x: 550, startPoint y: 501, endPoint x: 268, endPoint y: 483, distance: 282.1
click at [264, 486] on section "Title (required) FL158 Escambia | Planned Maintenance | Customers Not Affected …" at bounding box center [597, 485] width 703 height 517
click at [393, 448] on icon "Toggle bold text" at bounding box center [396, 455] width 16 height 16
click at [334, 450] on span "Font size" at bounding box center [339, 455] width 88 height 22
click at [336, 499] on span "submenu" at bounding box center [339, 504] width 72 height 23
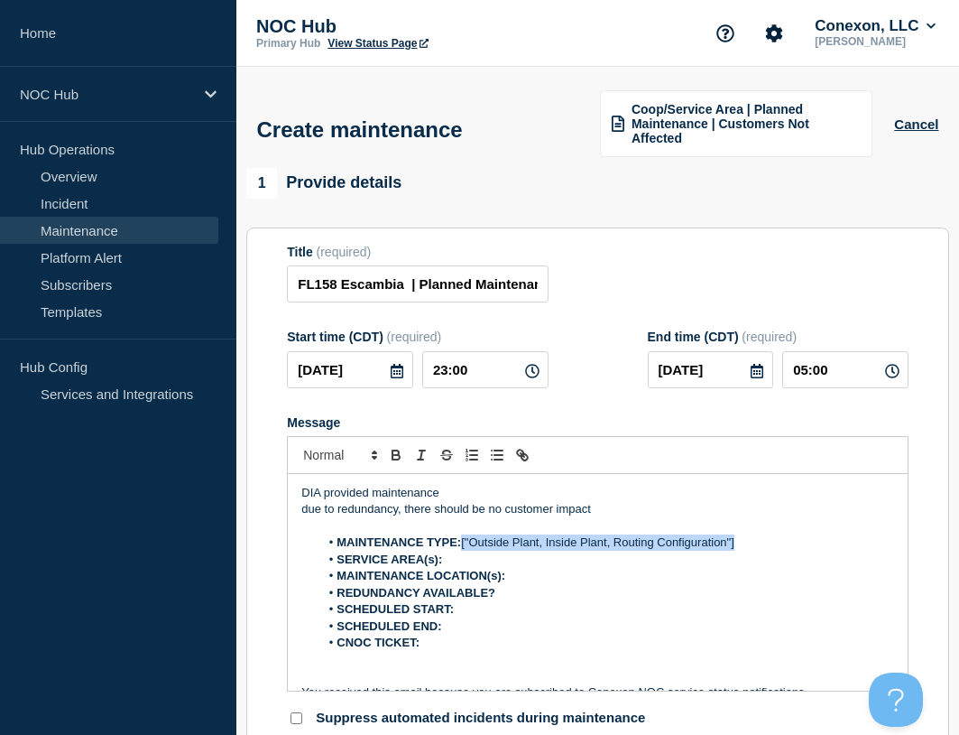
drag, startPoint x: 464, startPoint y: 542, endPoint x: 773, endPoint y: 546, distance: 309.6
click at [773, 546] on li "MAINTENANCE TYPE: ["Outside Plant, Inside Plant, Routing Configuration"]" at bounding box center [606, 542] width 575 height 16
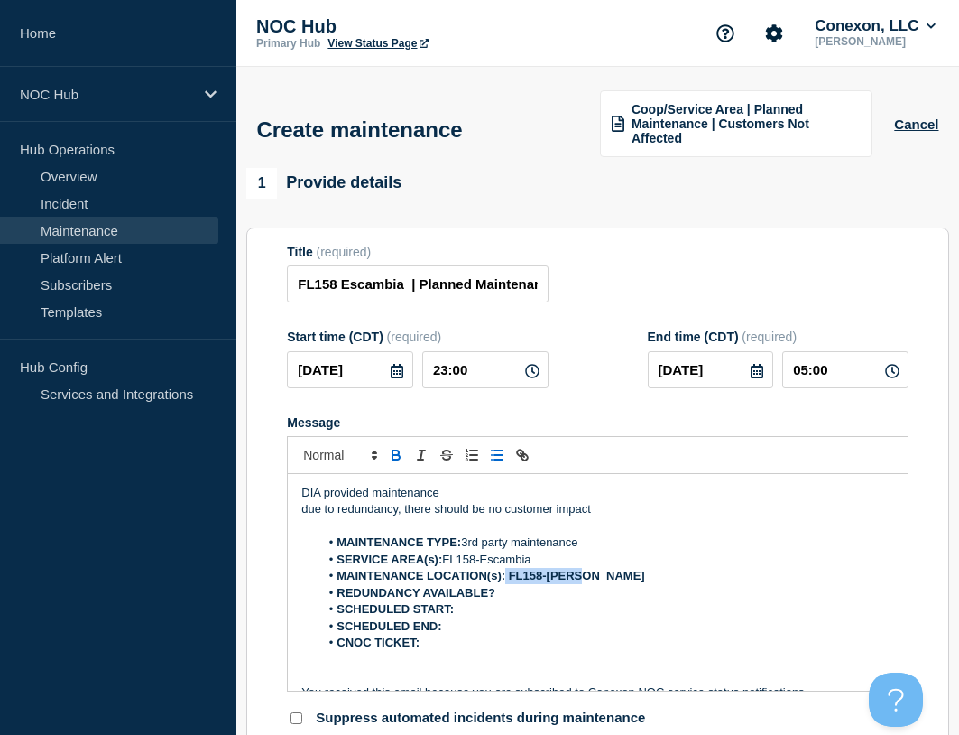
drag, startPoint x: 508, startPoint y: 573, endPoint x: 611, endPoint y: 569, distance: 103.0
click at [611, 569] on li "MAINTENANCE LOCATION(s): FL158-[PERSON_NAME]" at bounding box center [606, 576] width 575 height 16
click at [612, 591] on li "REDUNDANCY AVAILABLE?" at bounding box center [606, 593] width 575 height 16
drag, startPoint x: 502, startPoint y: 593, endPoint x: 666, endPoint y: 585, distance: 164.4
click at [666, 585] on li "REDUNDANCY AVAILABLE? 08192025; 2300 PM CST" at bounding box center [606, 593] width 575 height 16
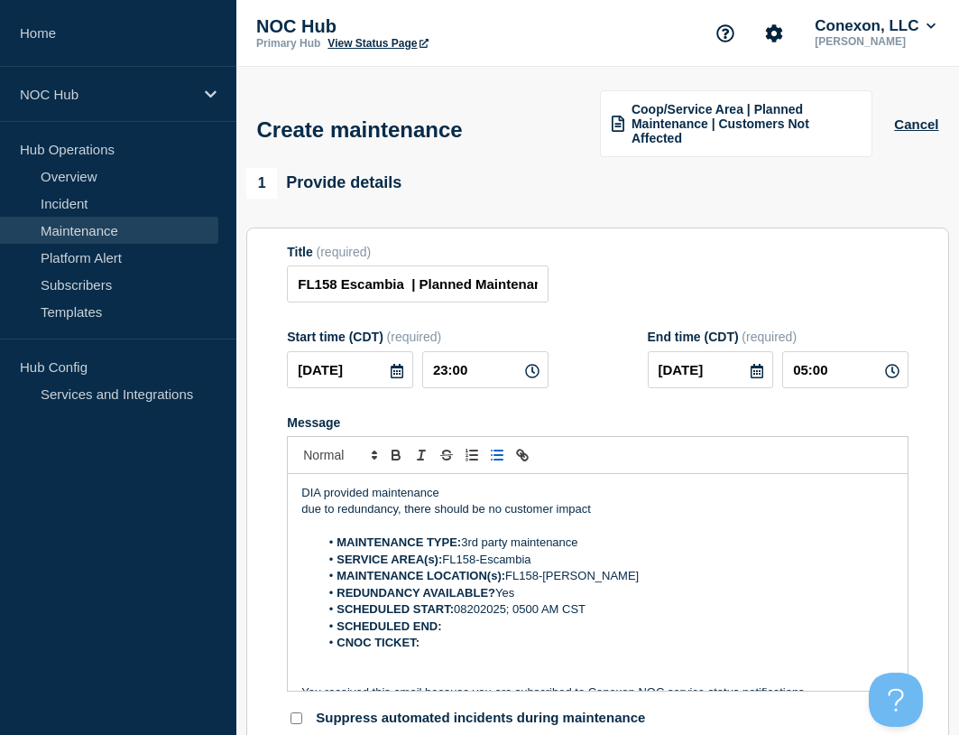
click at [483, 611] on li "SCHEDULED START: 08202025; 0500 AM CST" at bounding box center [606, 609] width 575 height 16
drag, startPoint x: 448, startPoint y: 624, endPoint x: 597, endPoint y: 621, distance: 148.9
click at [597, 621] on li "SCHEDULED END: 08202025; 0500 AM CST" at bounding box center [606, 626] width 575 height 16
click at [503, 661] on p "Message" at bounding box center [597, 660] width 593 height 16
click at [503, 643] on li "CNOC TICKET:" at bounding box center [606, 642] width 575 height 16
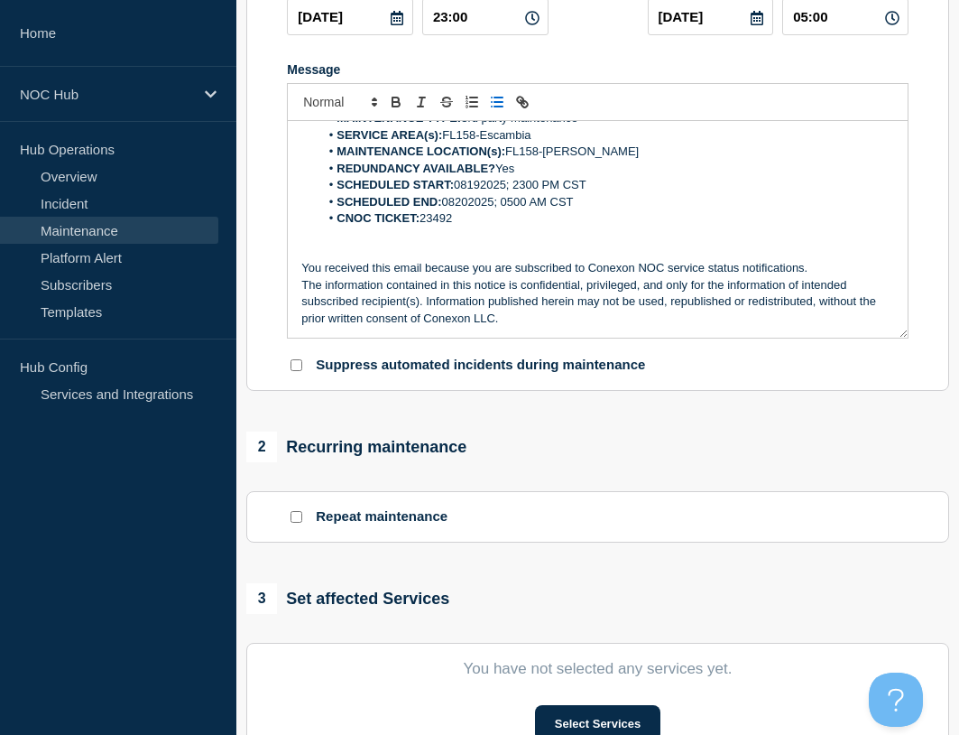
scroll to position [361, 0]
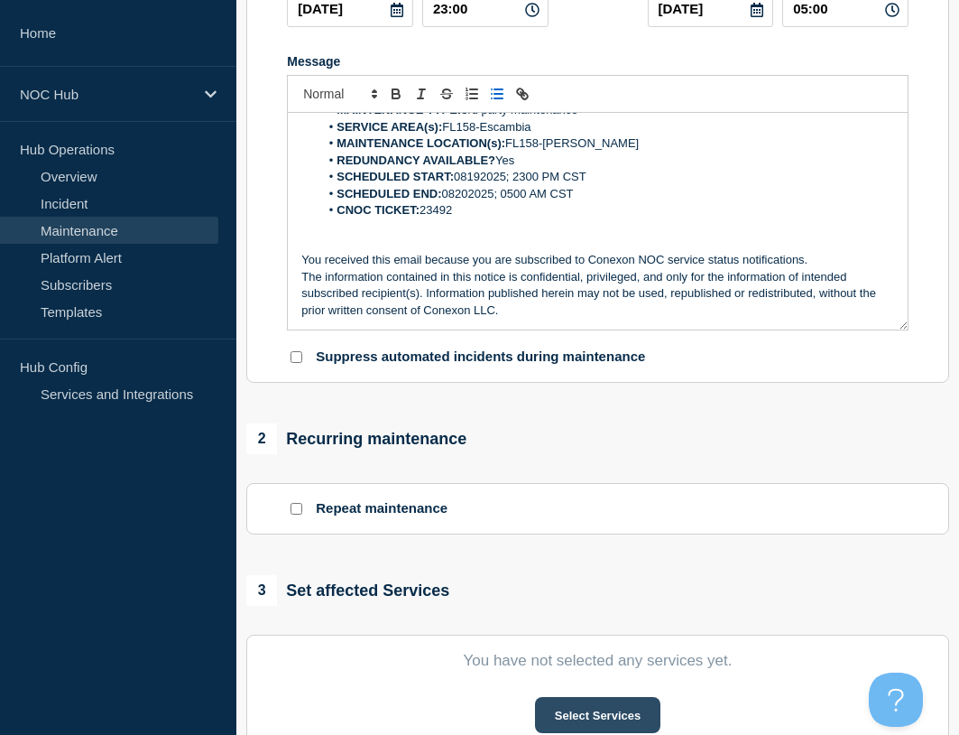
click at [582, 707] on button "Select Services" at bounding box center [597, 715] width 125 height 36
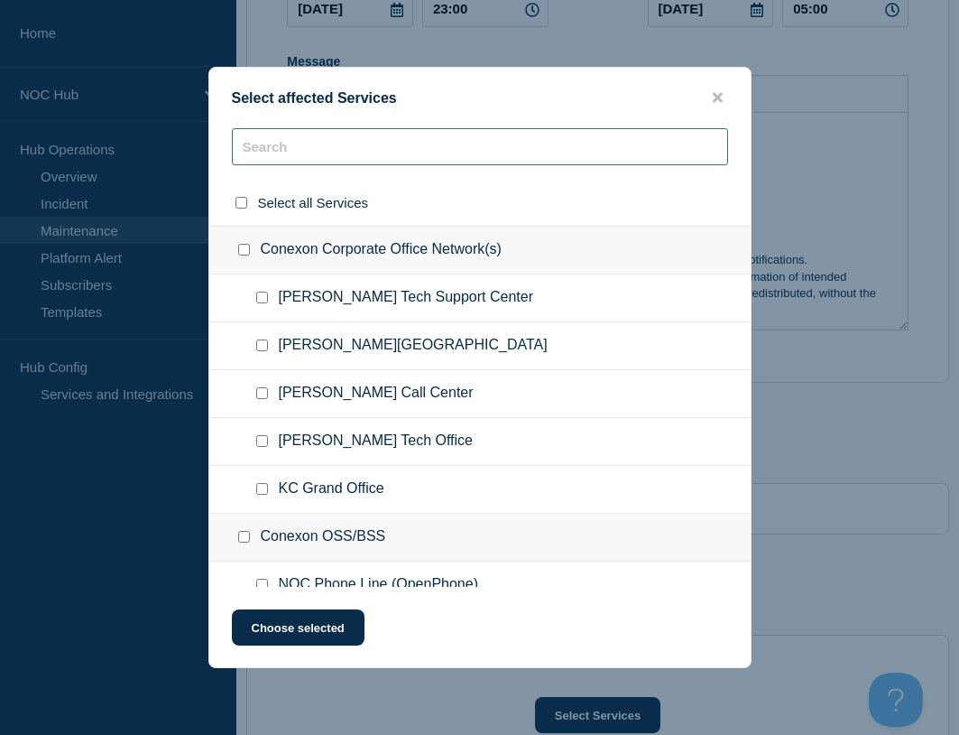
click at [310, 150] on input "text" at bounding box center [480, 146] width 496 height 37
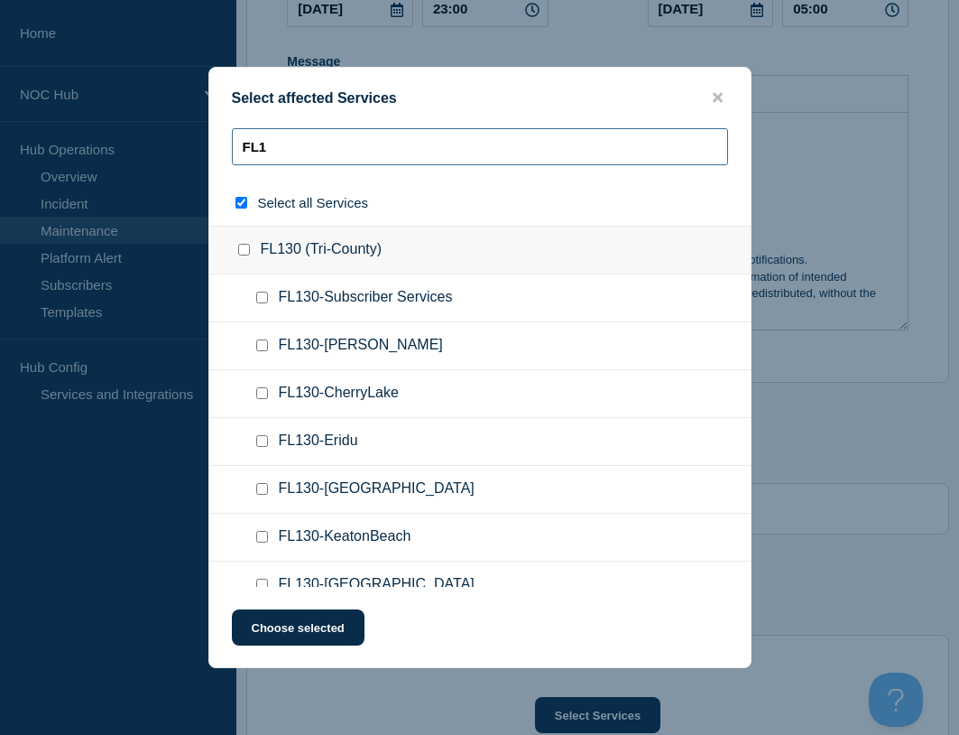
type input "FL10"
checkbox input "true"
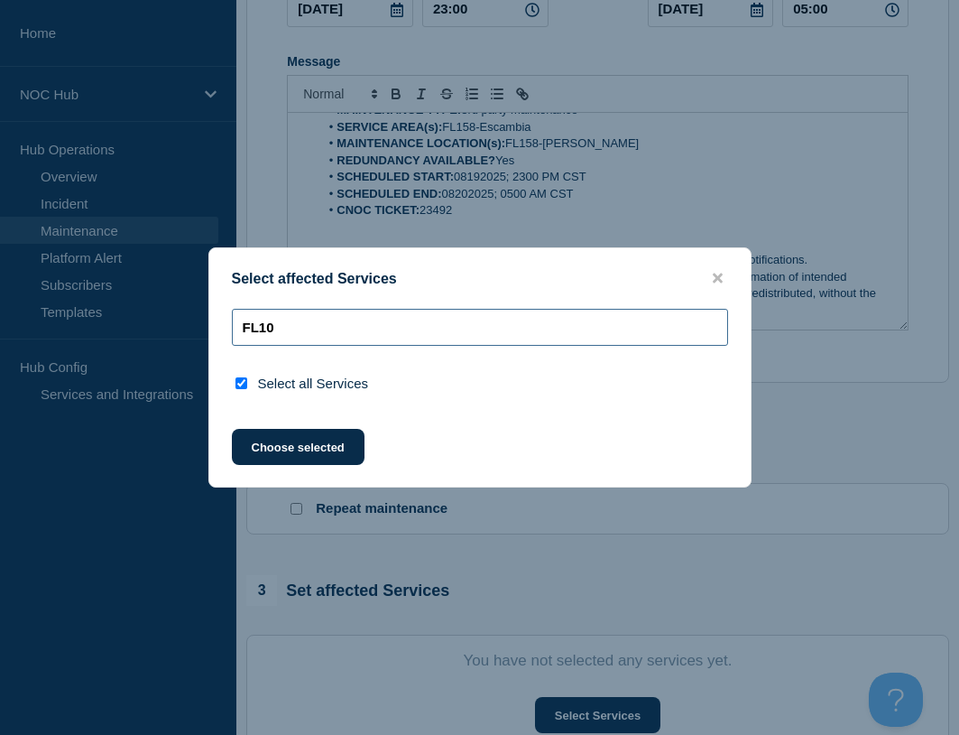
type input "FL1"
checkbox input "false"
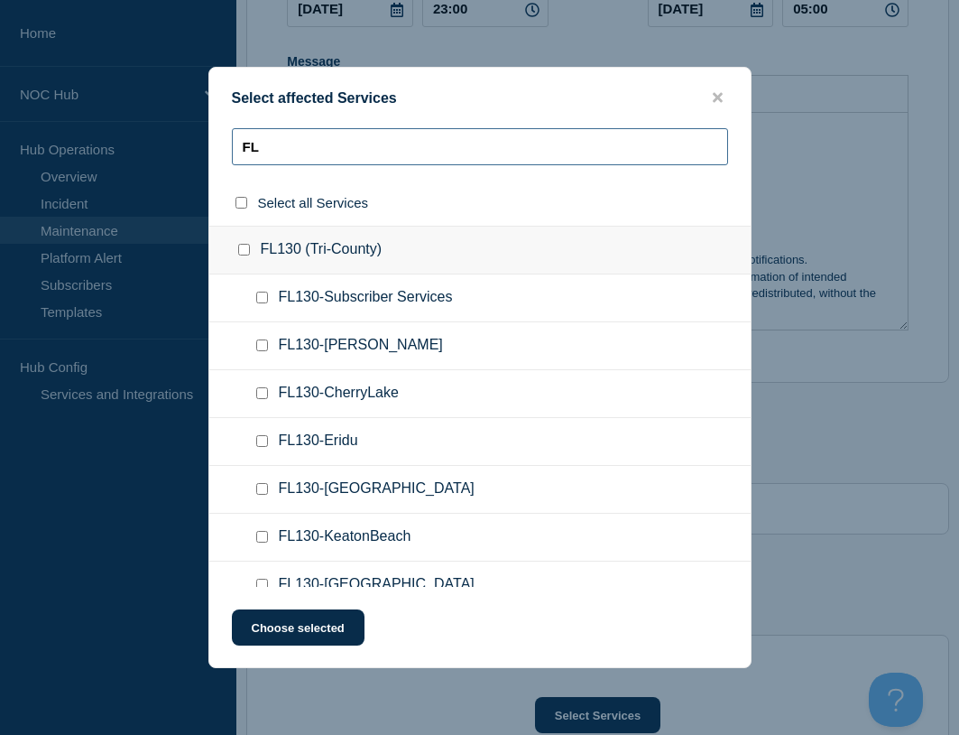
type input "F"
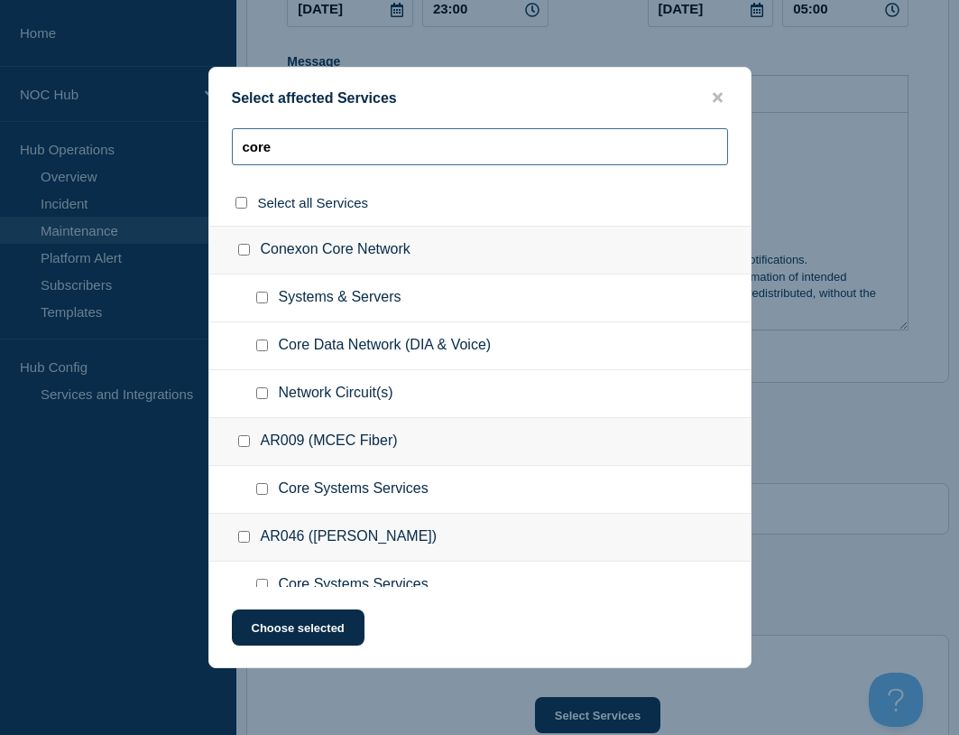
type input "core"
click at [264, 346] on input "Core Data Network (DIA & Voice) checkbox" at bounding box center [262, 345] width 12 height 12
checkbox input "true"
click at [324, 156] on input "core" at bounding box center [480, 146] width 496 height 37
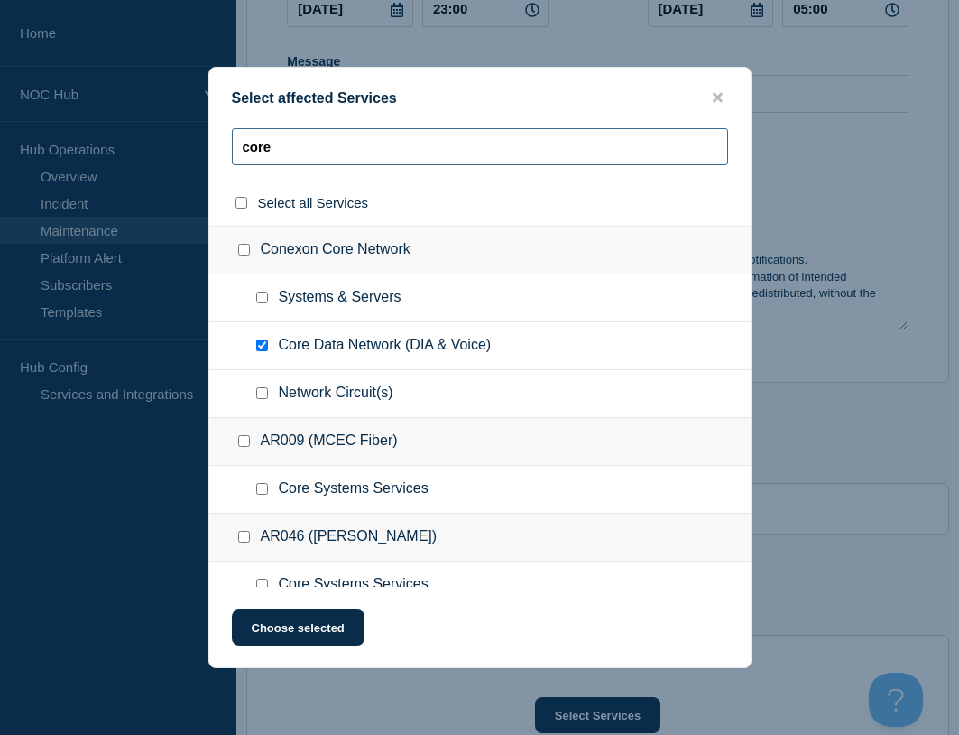
click at [324, 156] on input "core" at bounding box center [480, 146] width 496 height 37
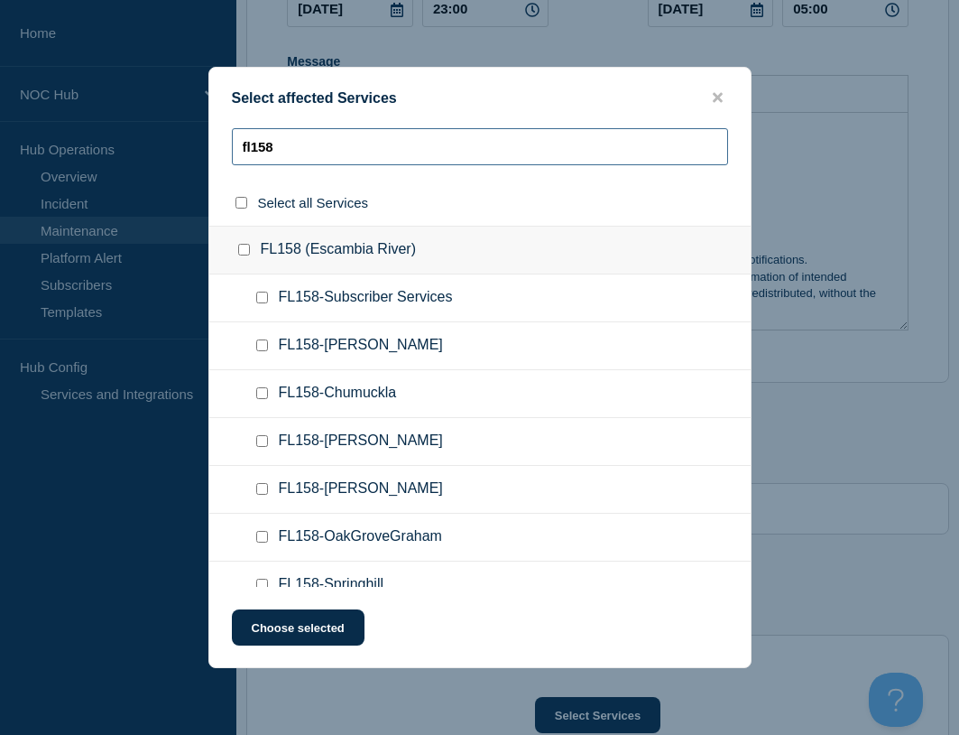
type input "fl158"
click at [262, 298] on input "FL158-Subscriber Services checkbox" at bounding box center [262, 297] width 12 height 12
checkbox input "true"
click at [263, 351] on input "FL158-Bratt checkbox" at bounding box center [262, 345] width 12 height 12
checkbox input "true"
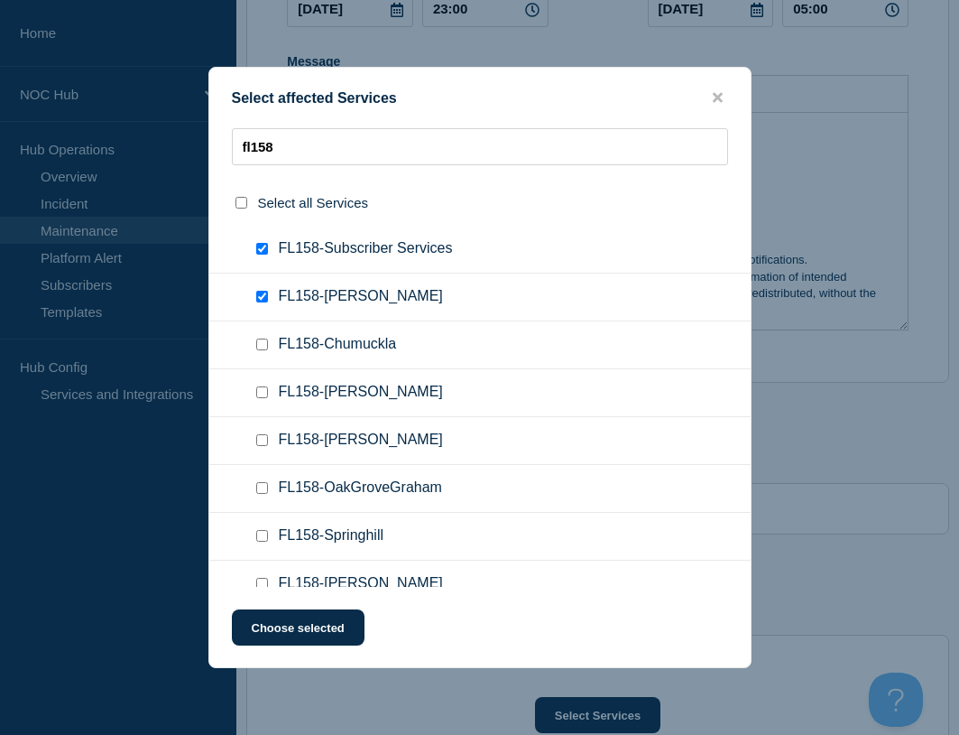
scroll to position [70, 0]
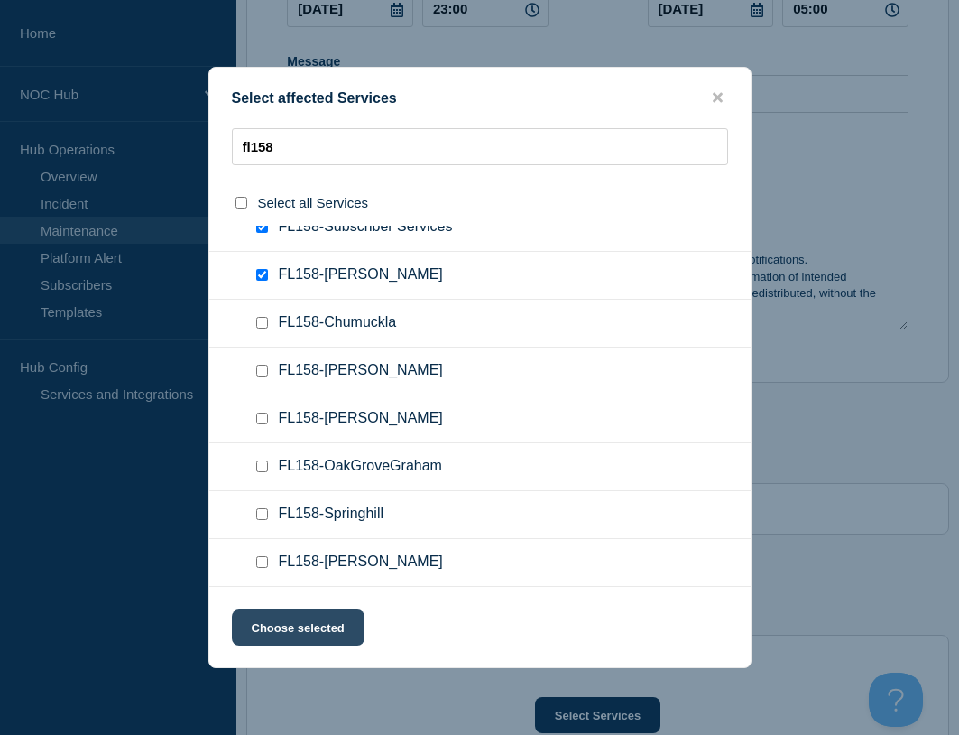
click at [328, 633] on button "Choose selected" at bounding box center [298, 627] width 133 height 36
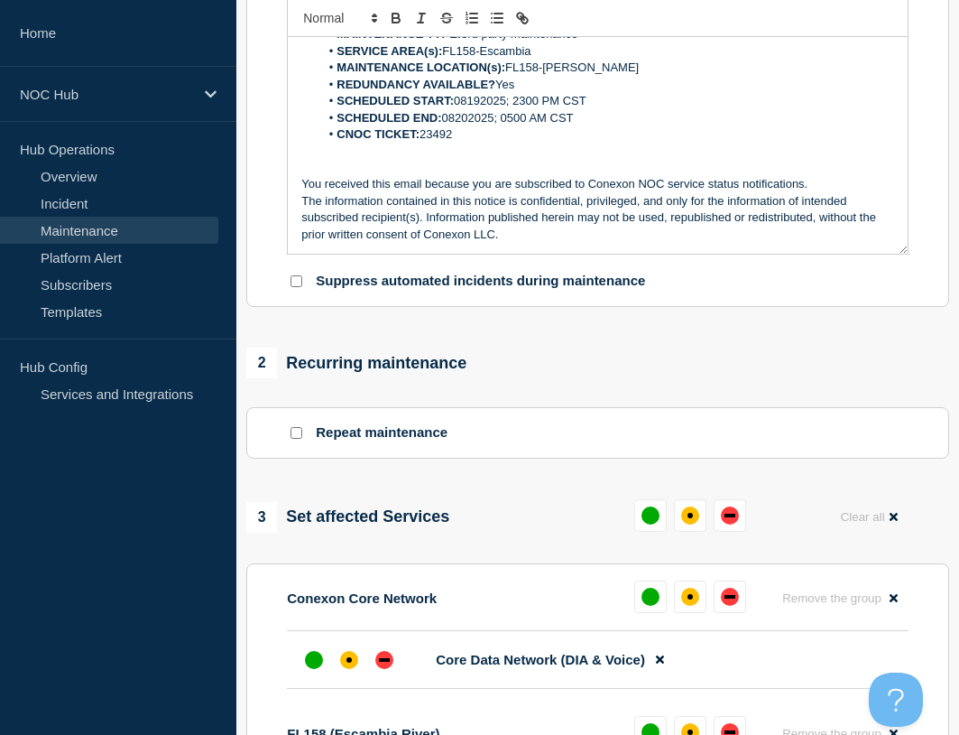
scroll to position [541, 0]
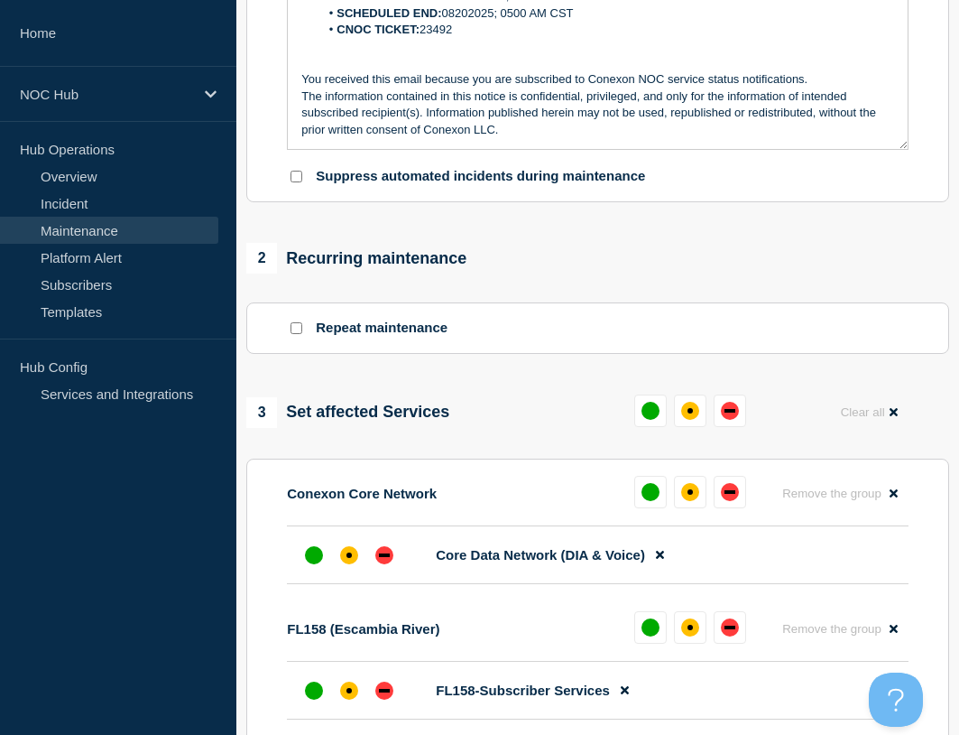
drag, startPoint x: 627, startPoint y: 637, endPoint x: 654, endPoint y: 597, distance: 48.8
click at [626, 637] on div "FL158 (Escambia River) Remove the group Remove" at bounding box center [598, 636] width 622 height 51
click at [639, 625] on button at bounding box center [650, 627] width 32 height 32
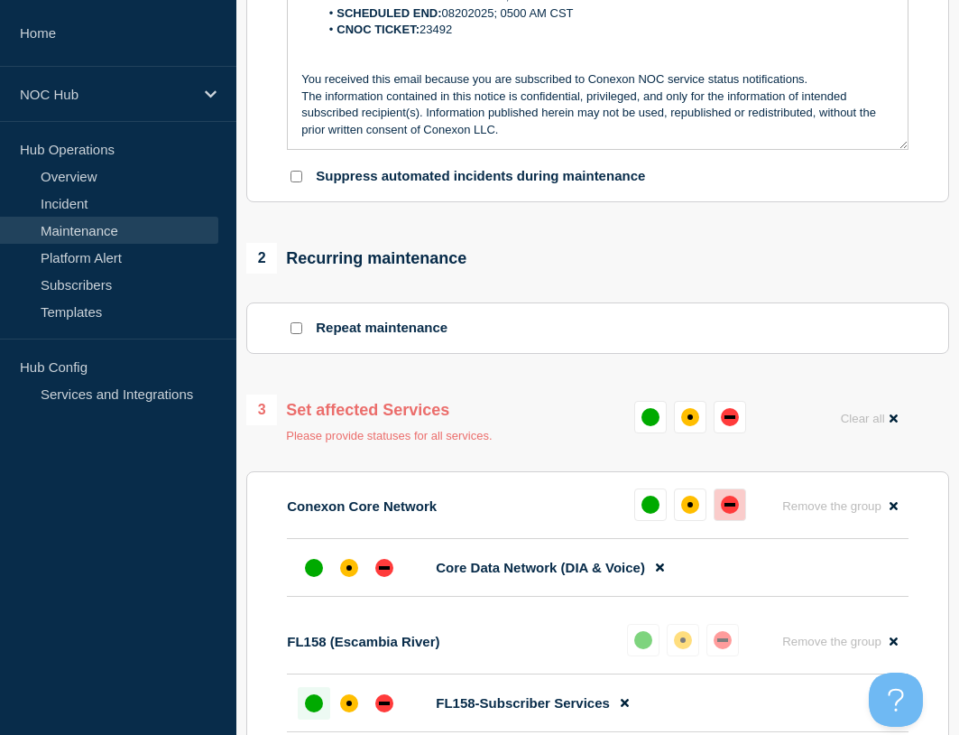
click at [724, 501] on div "down" at bounding box center [730, 504] width 18 height 18
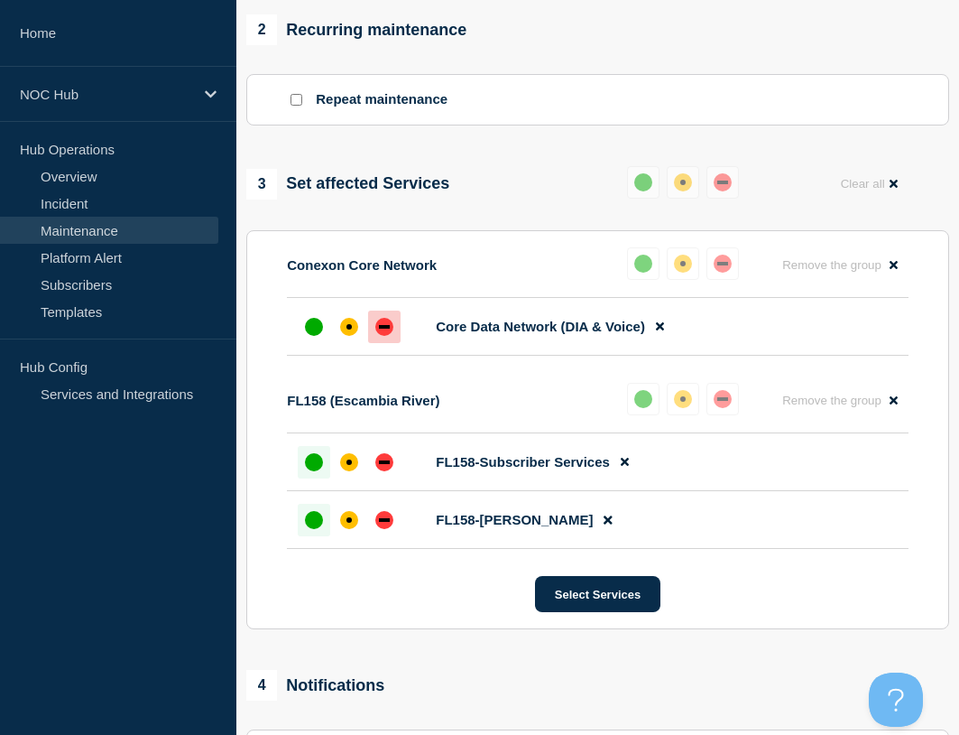
scroll to position [1135, 0]
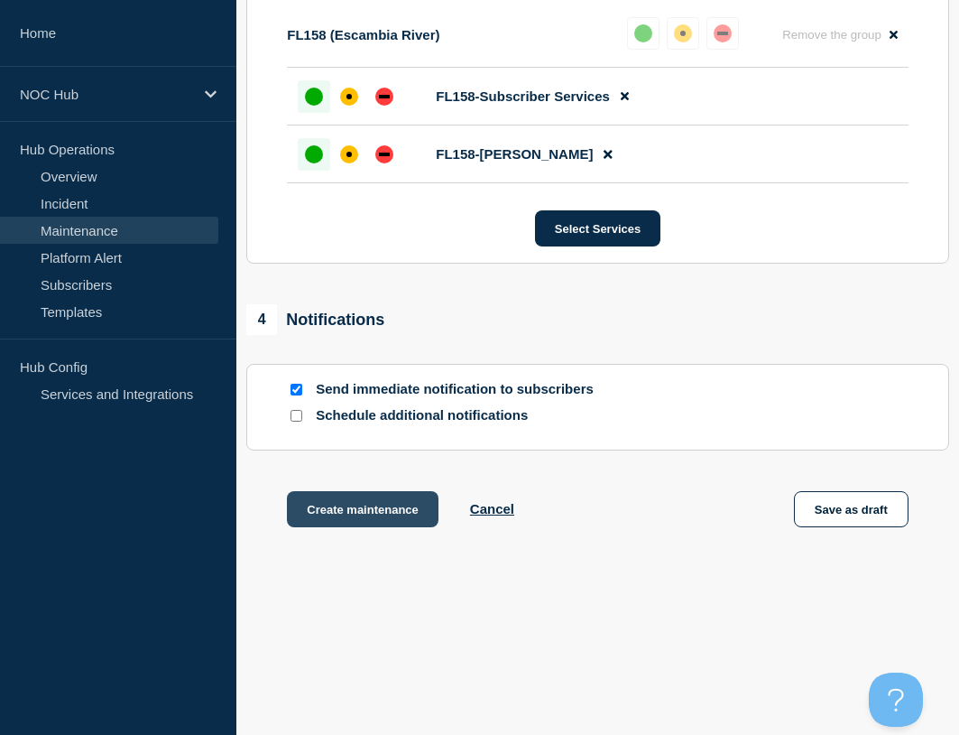
click at [346, 520] on button "Create maintenance" at bounding box center [363, 509] width 152 height 36
